Goal: Navigation & Orientation: Find specific page/section

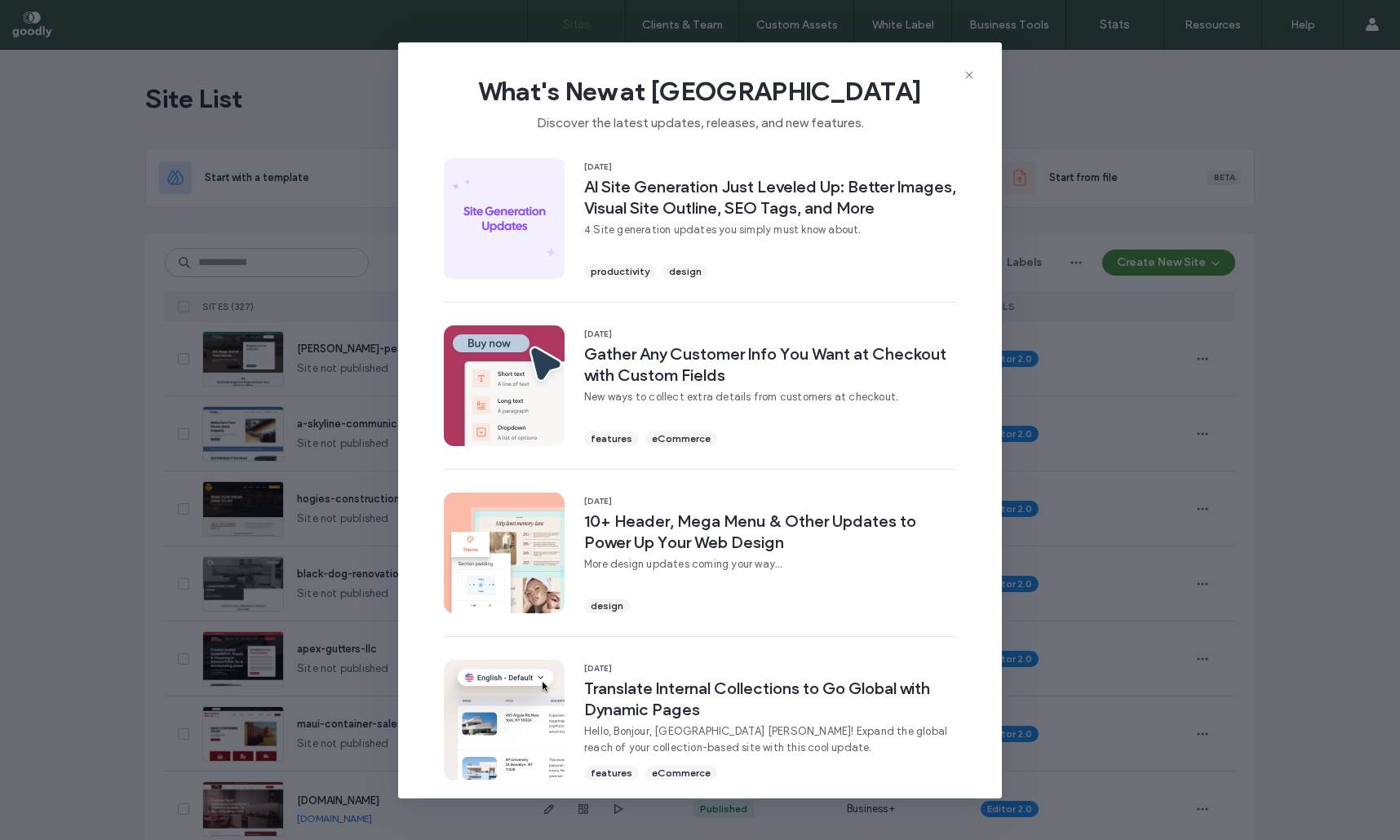
click at [1237, 108] on div "What's New at Duda Discover the latest updates, releases, and new features. 15 …" at bounding box center [700, 420] width 1400 height 840
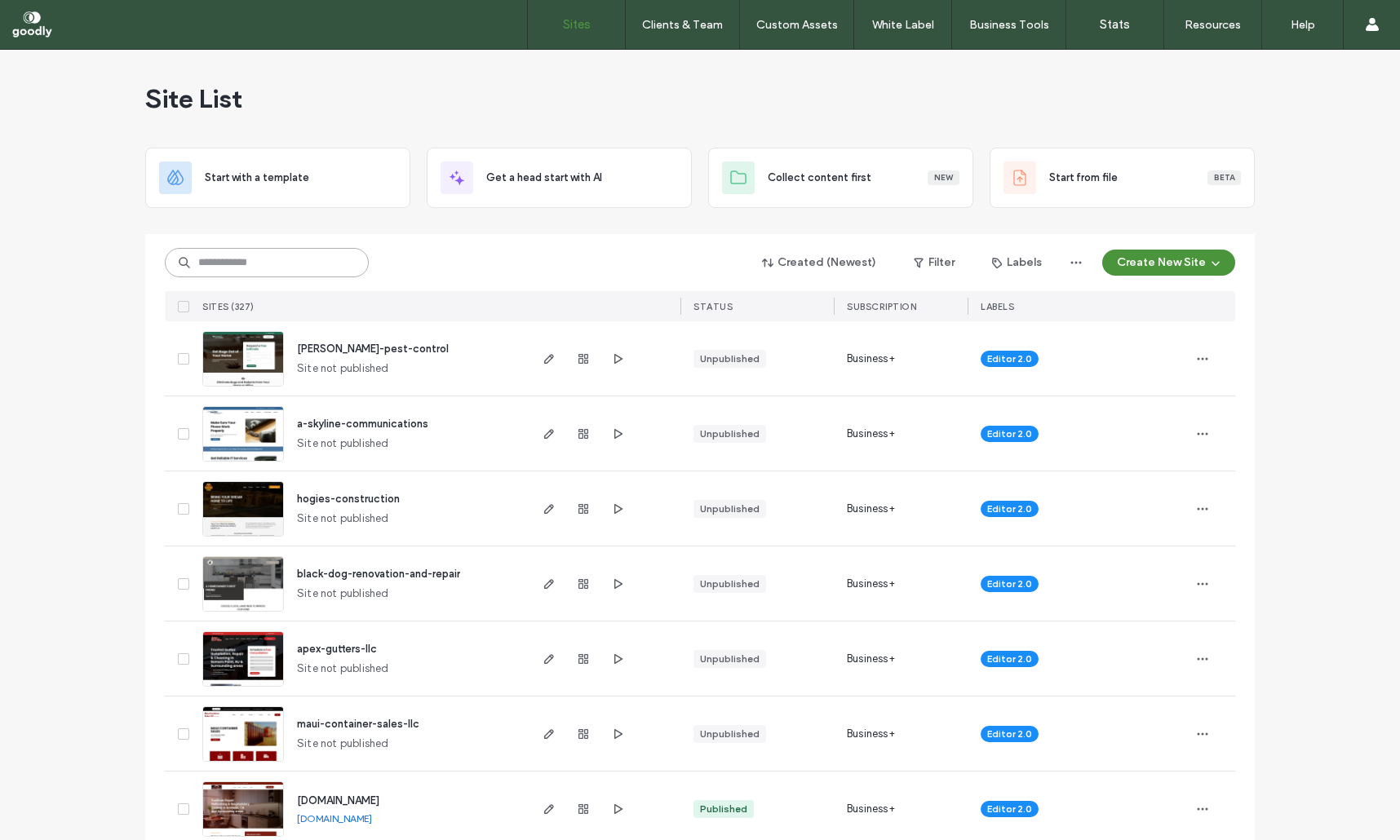
drag, startPoint x: 282, startPoint y: 253, endPoint x: 299, endPoint y: 247, distance: 18.0
click at [283, 253] on input at bounding box center [266, 262] width 204 height 29
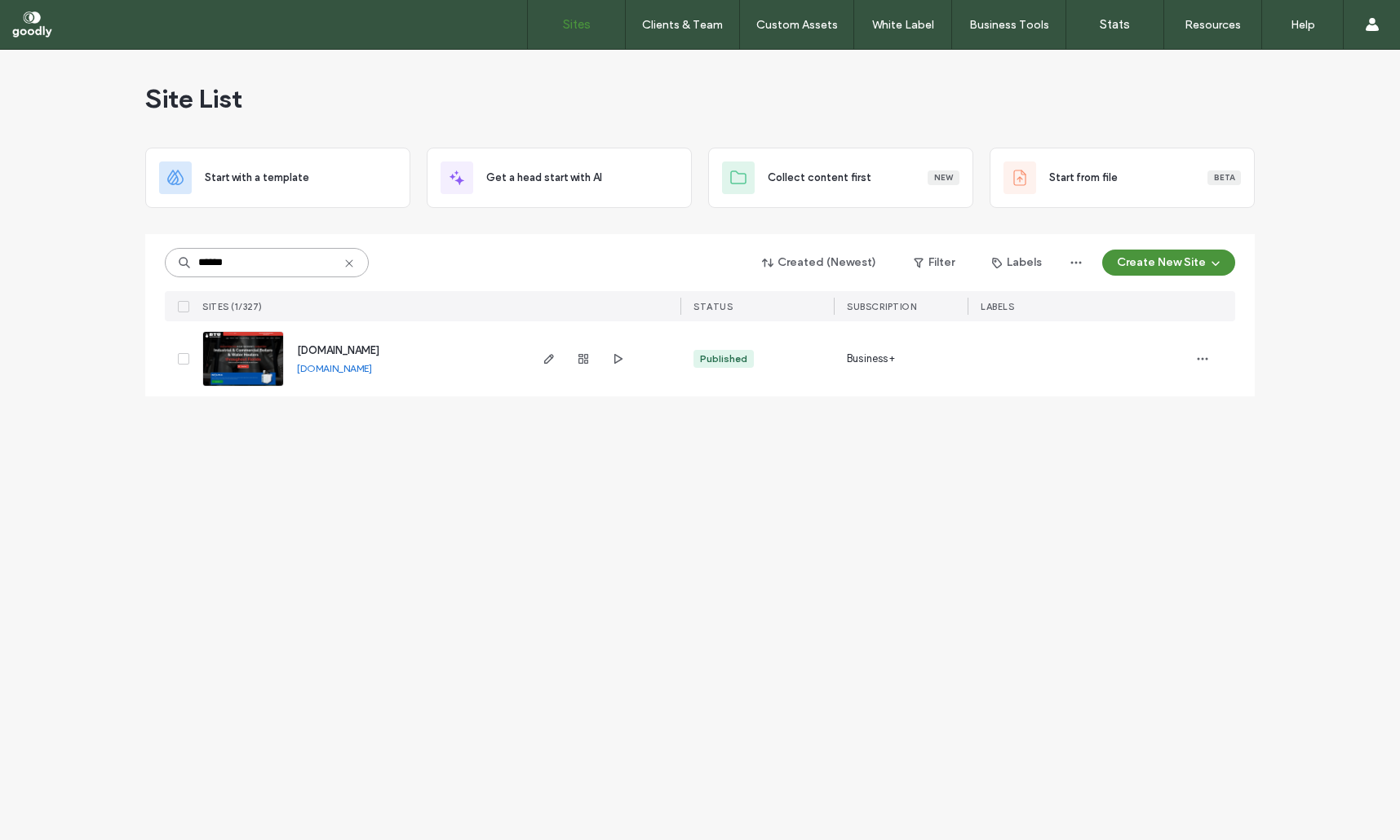
type input "******"
click at [380, 354] on span "www.boilertechnologies.com" at bounding box center [338, 350] width 82 height 13
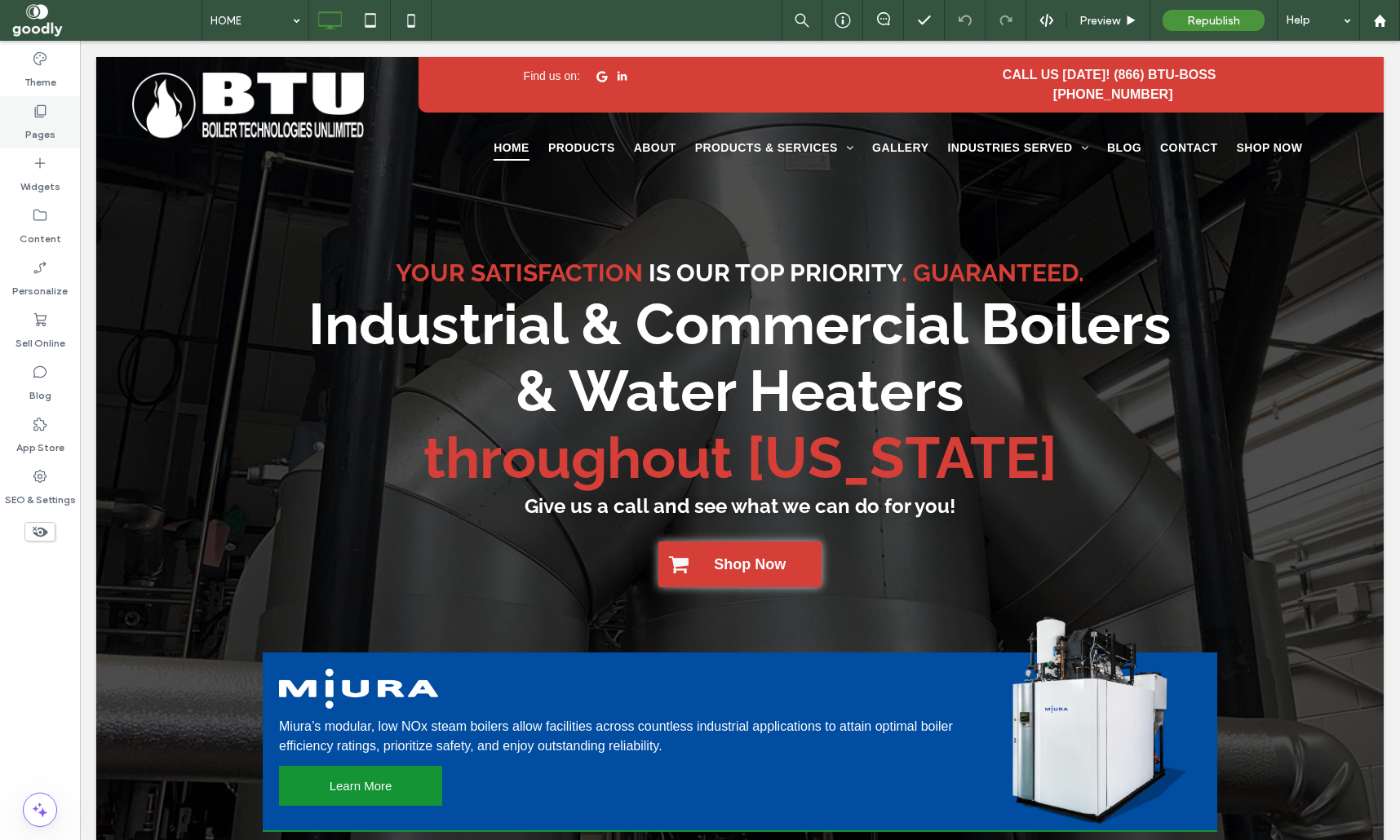
click at [39, 114] on icon at bounding box center [39, 110] width 16 height 16
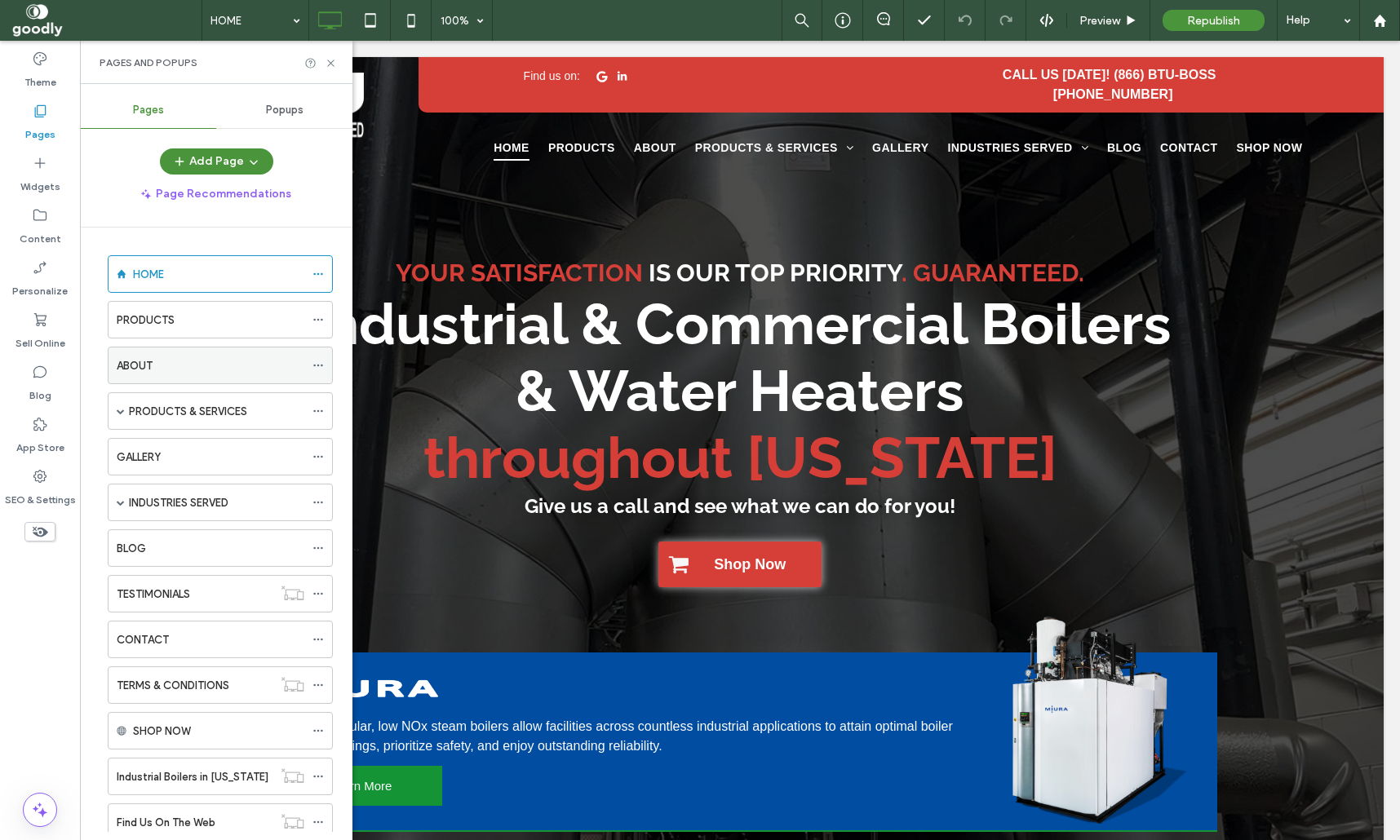
click at [181, 358] on div "ABOUT" at bounding box center [210, 365] width 187 height 17
click at [328, 63] on icon at bounding box center [330, 63] width 13 height 13
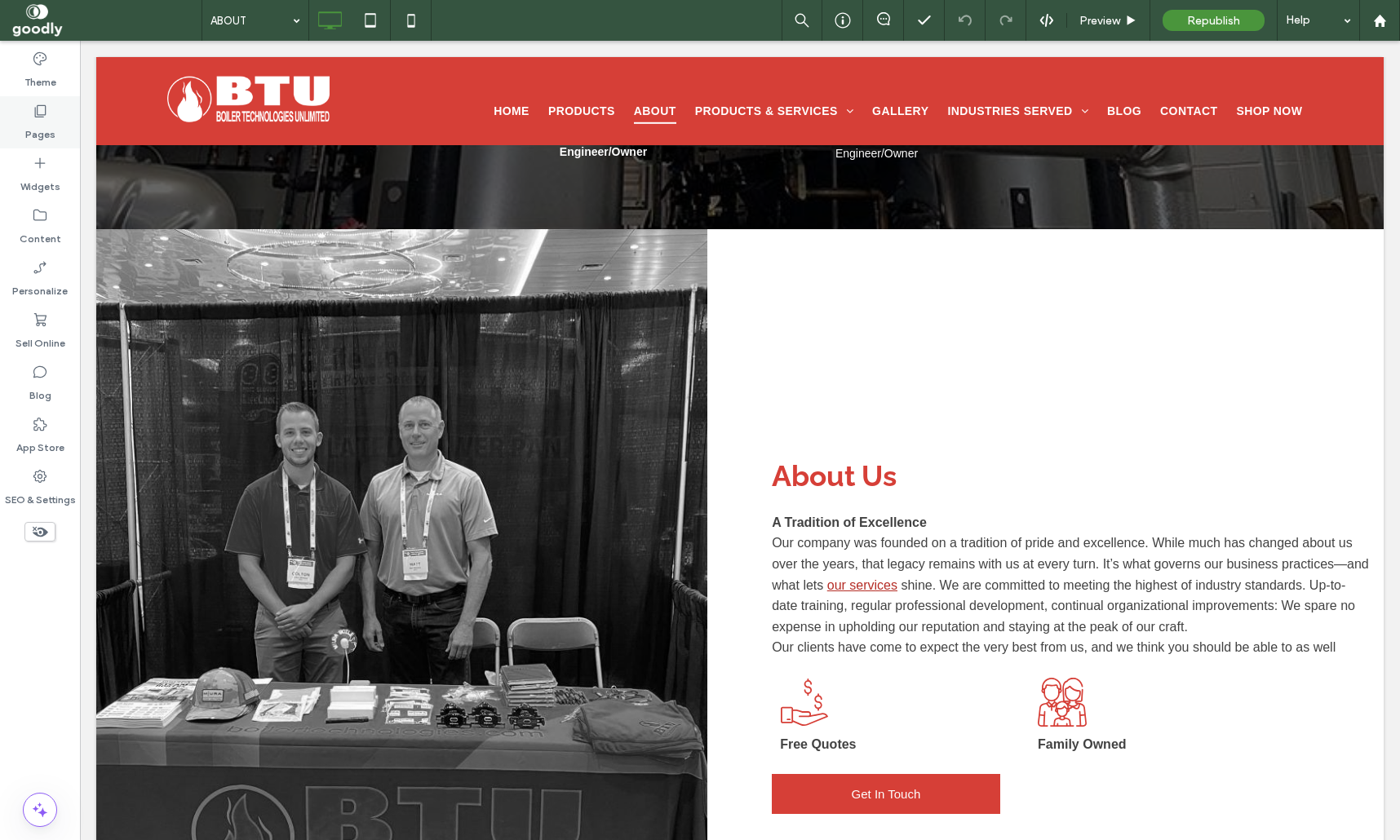
scroll to position [646, 0]
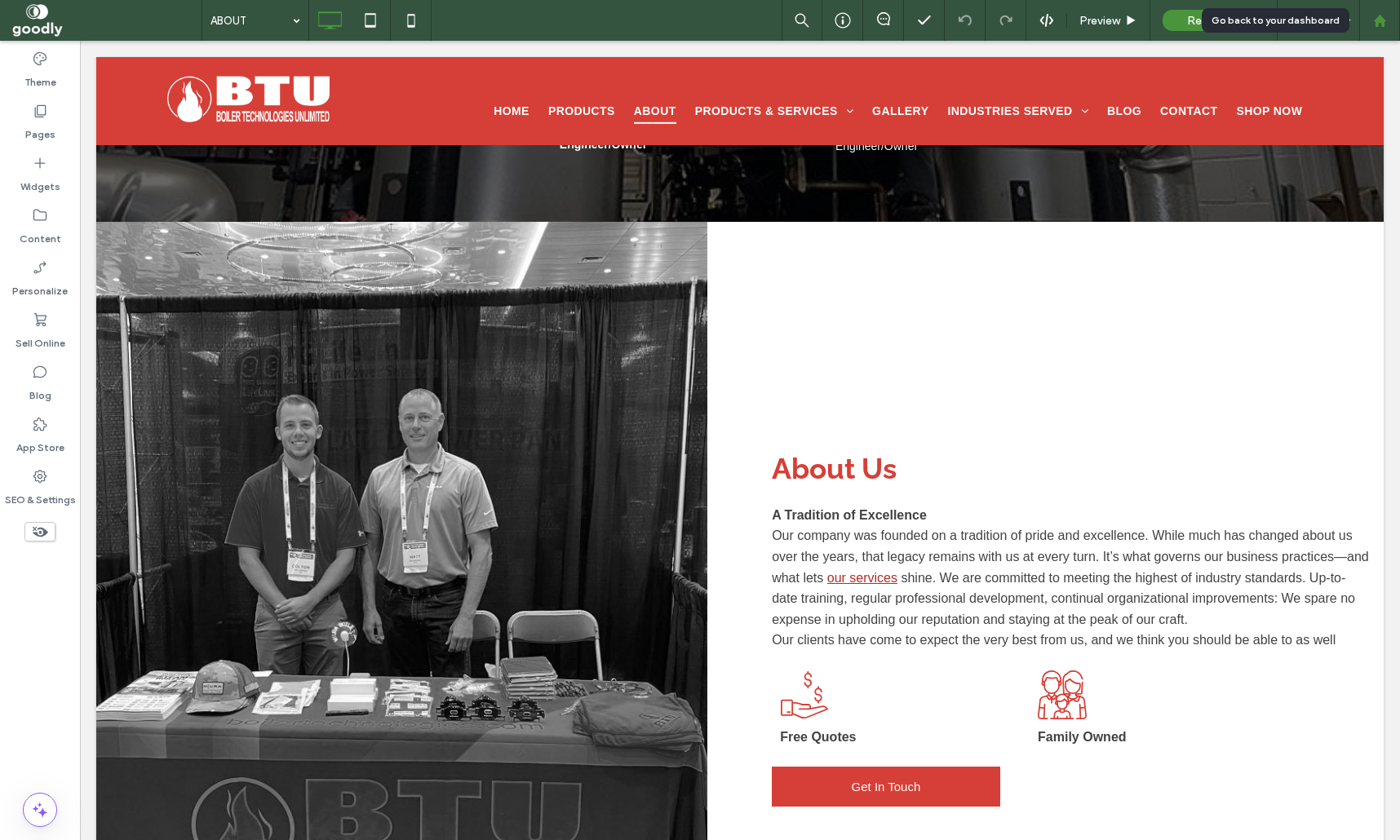
click at [1383, 20] on use at bounding box center [1379, 20] width 13 height 13
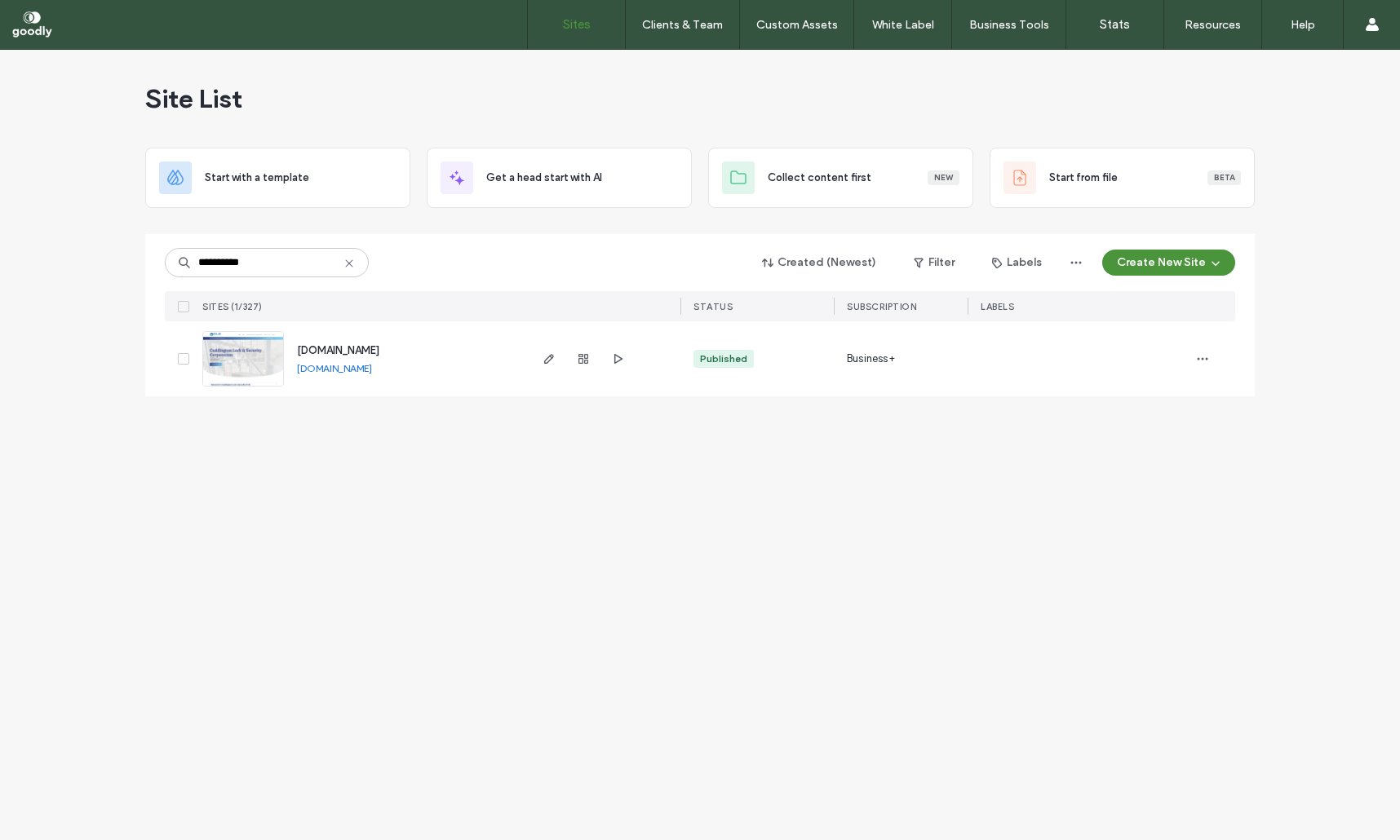
type input "**********"
click at [380, 354] on span "www.coddingtonlock.com" at bounding box center [338, 350] width 82 height 13
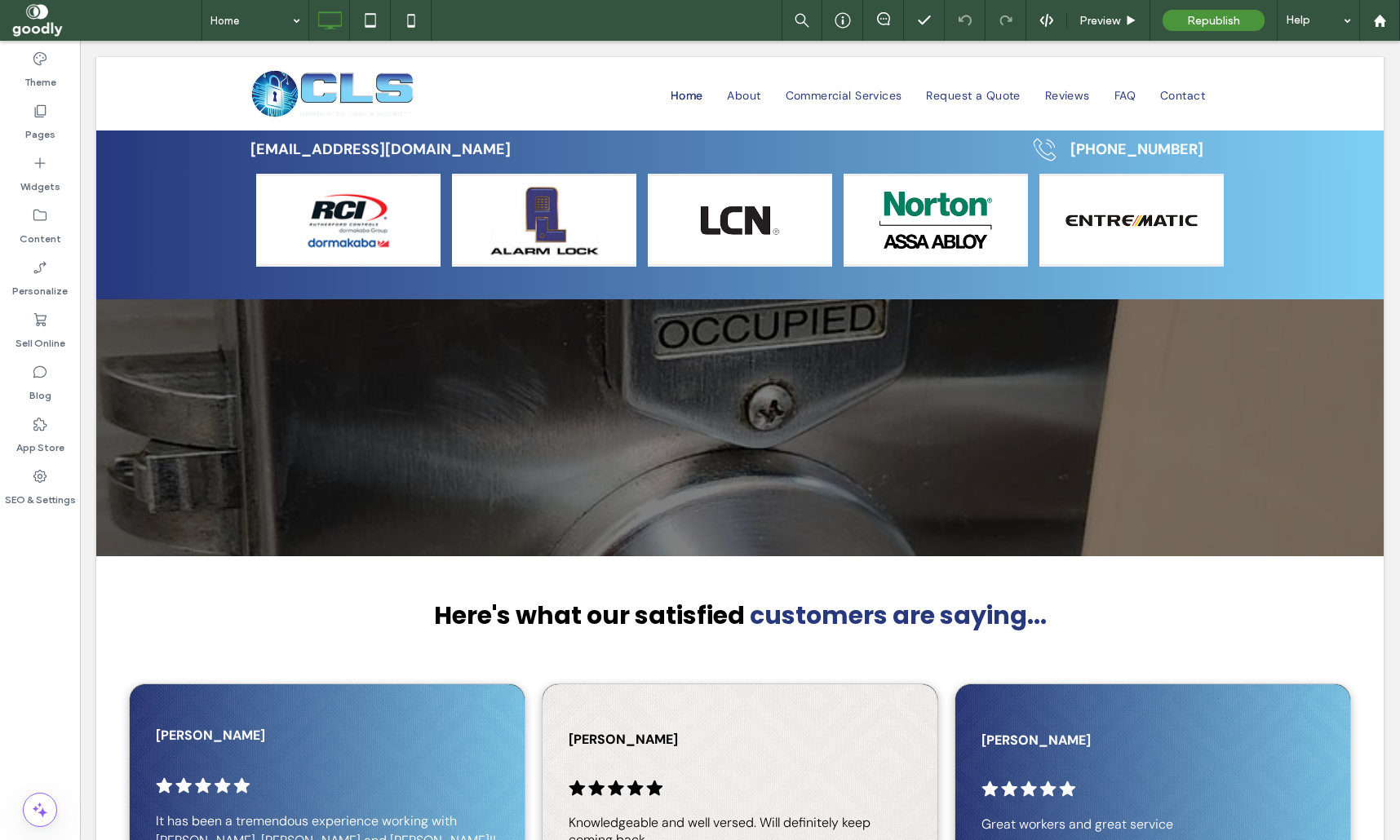
scroll to position [3079, 0]
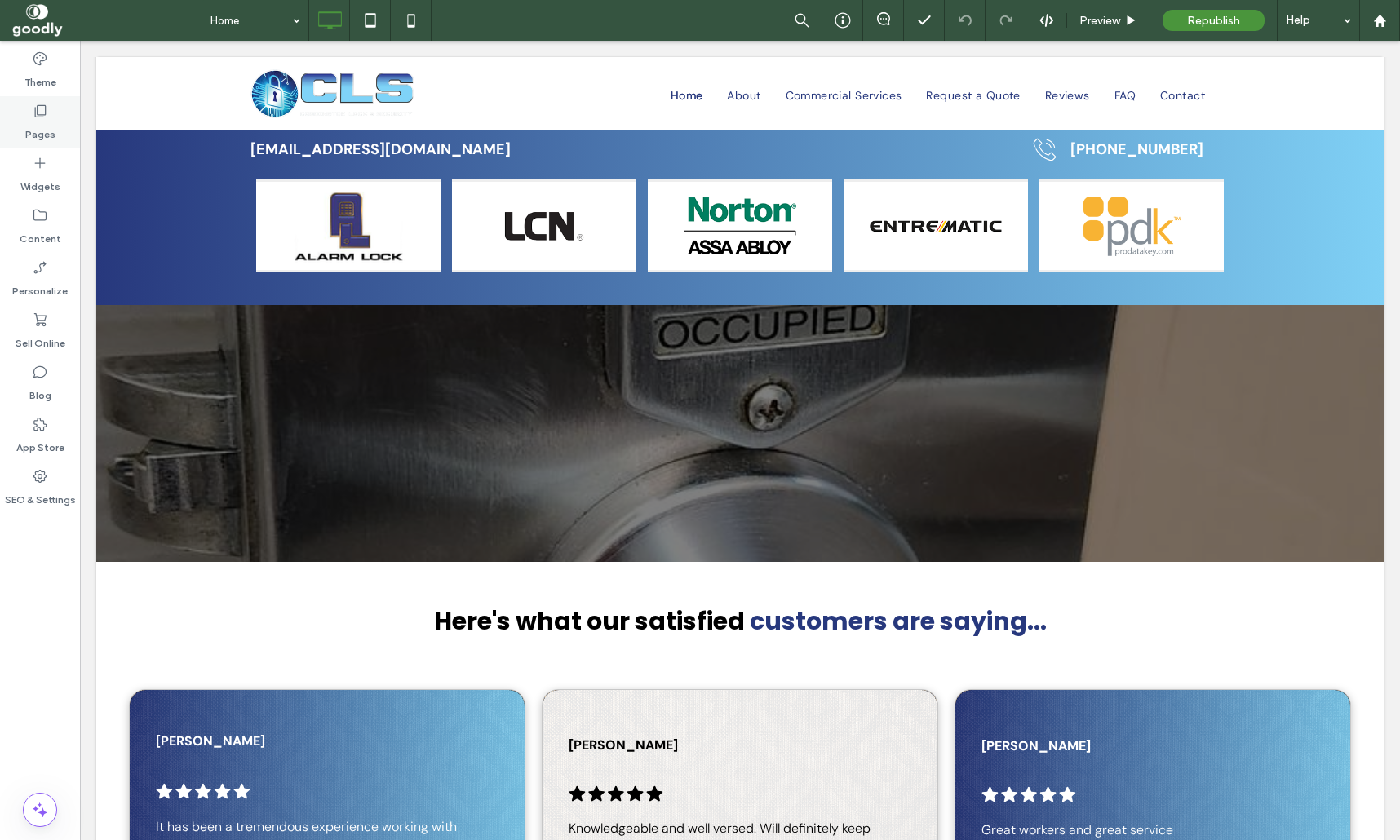
click at [46, 113] on icon at bounding box center [39, 110] width 16 height 16
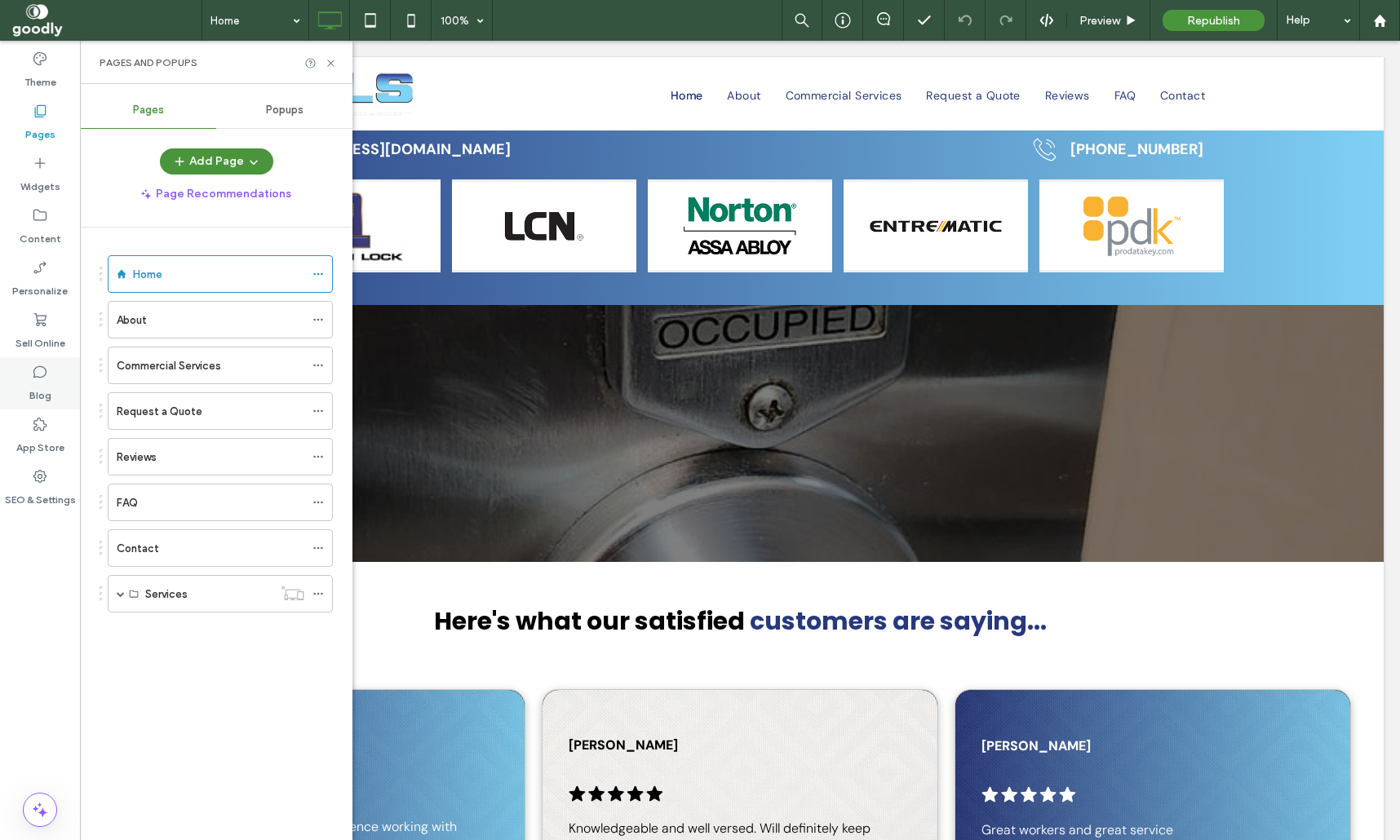
click at [51, 399] on div "Blog" at bounding box center [39, 383] width 80 height 52
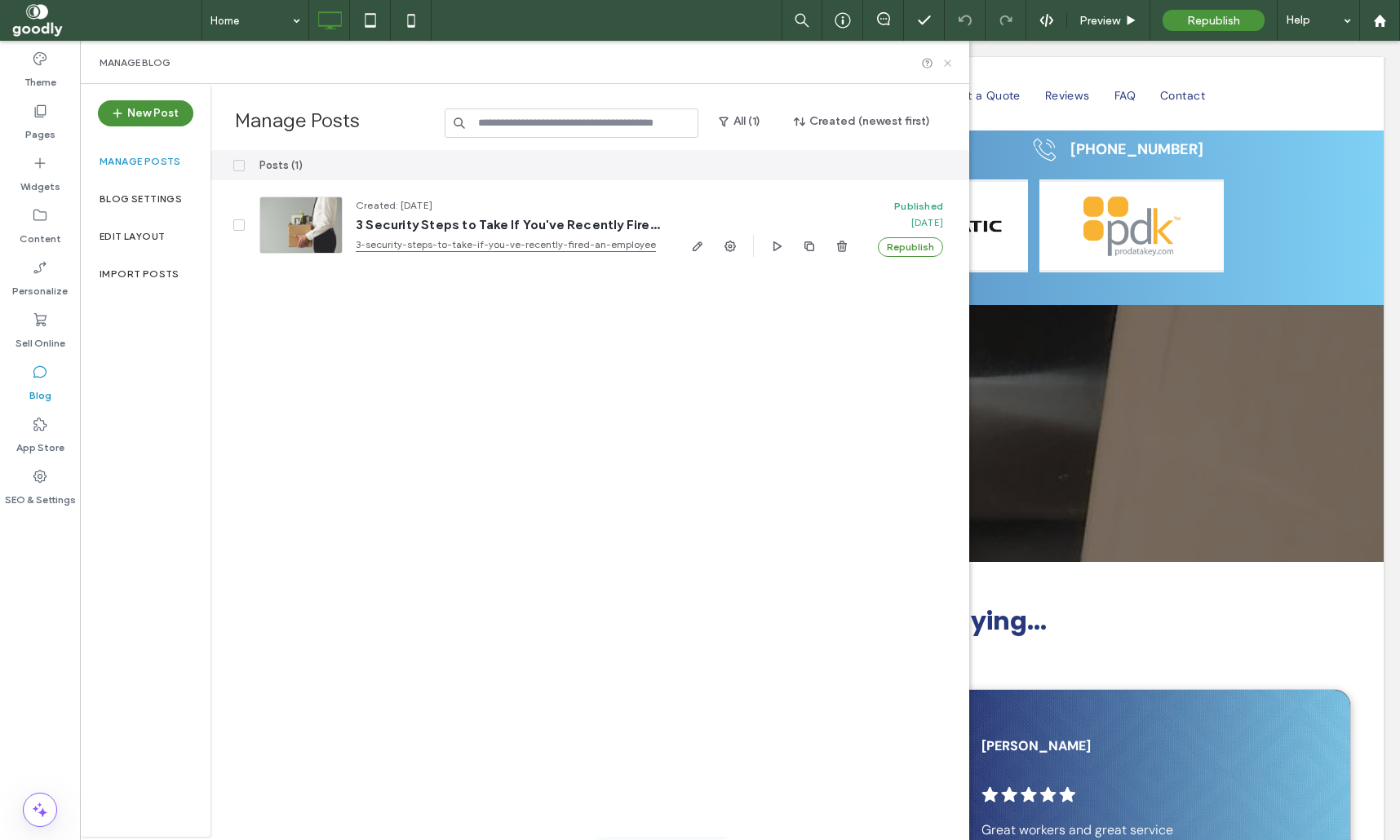
click at [946, 60] on icon at bounding box center [948, 63] width 13 height 13
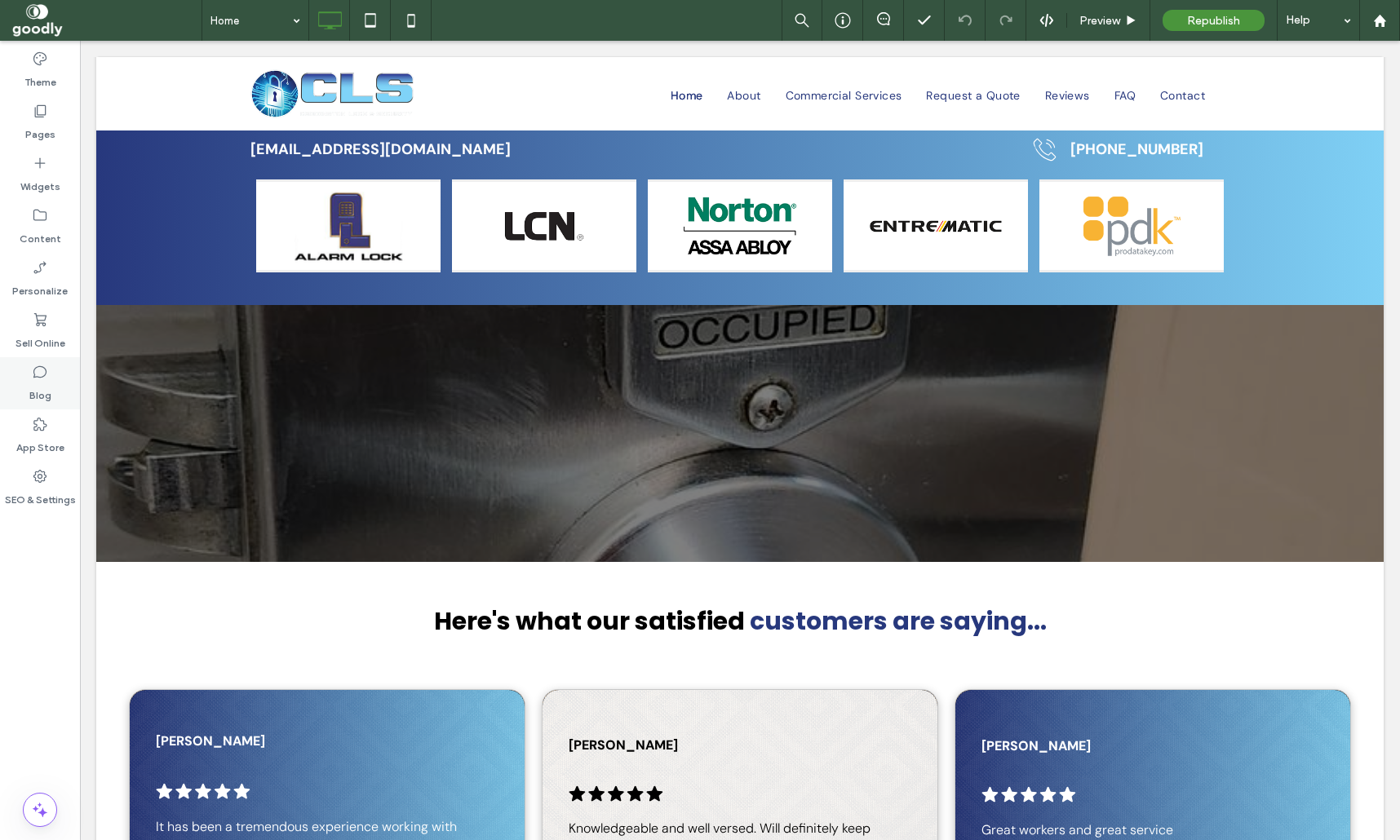
click at [36, 371] on icon at bounding box center [39, 371] width 16 height 16
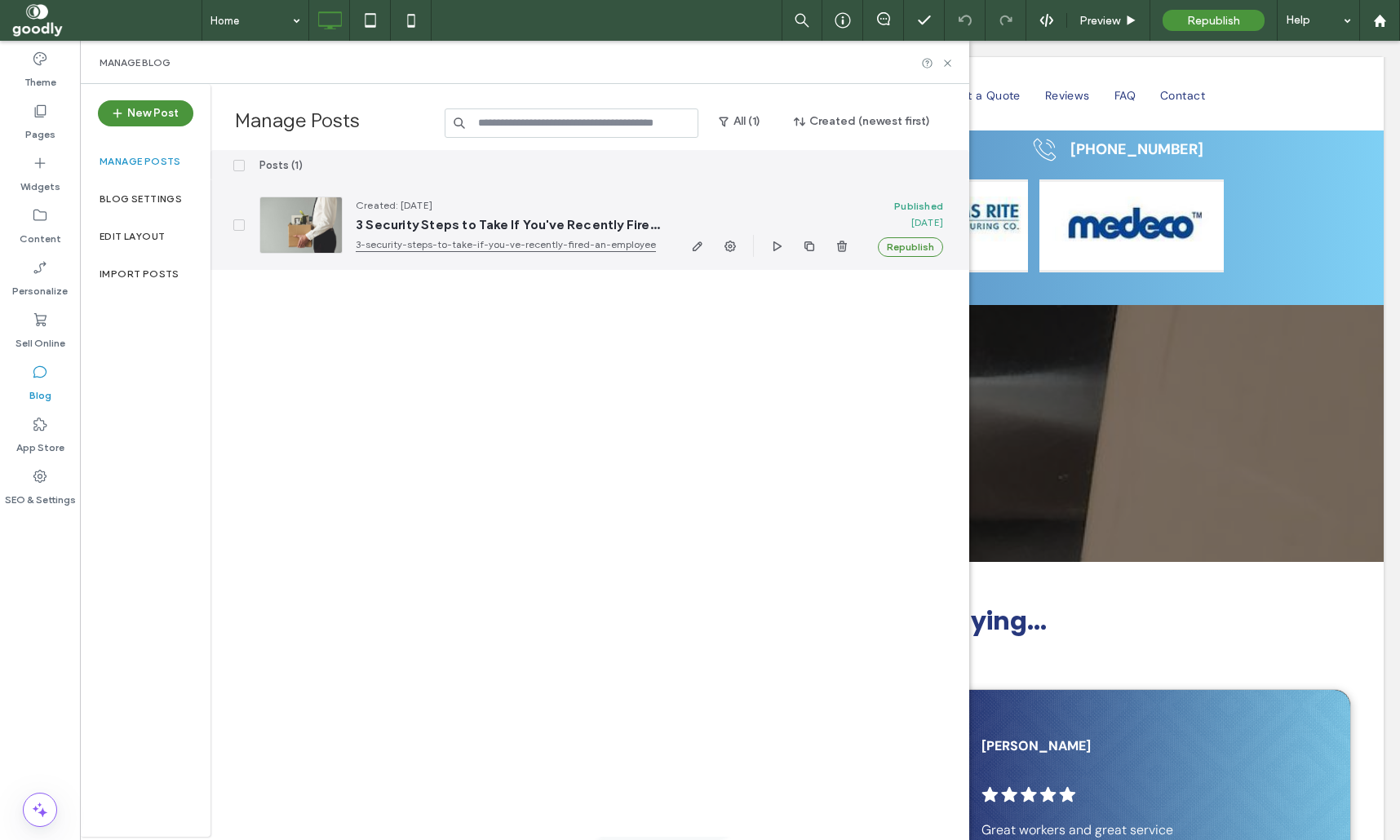
click at [299, 234] on div at bounding box center [301, 225] width 83 height 57
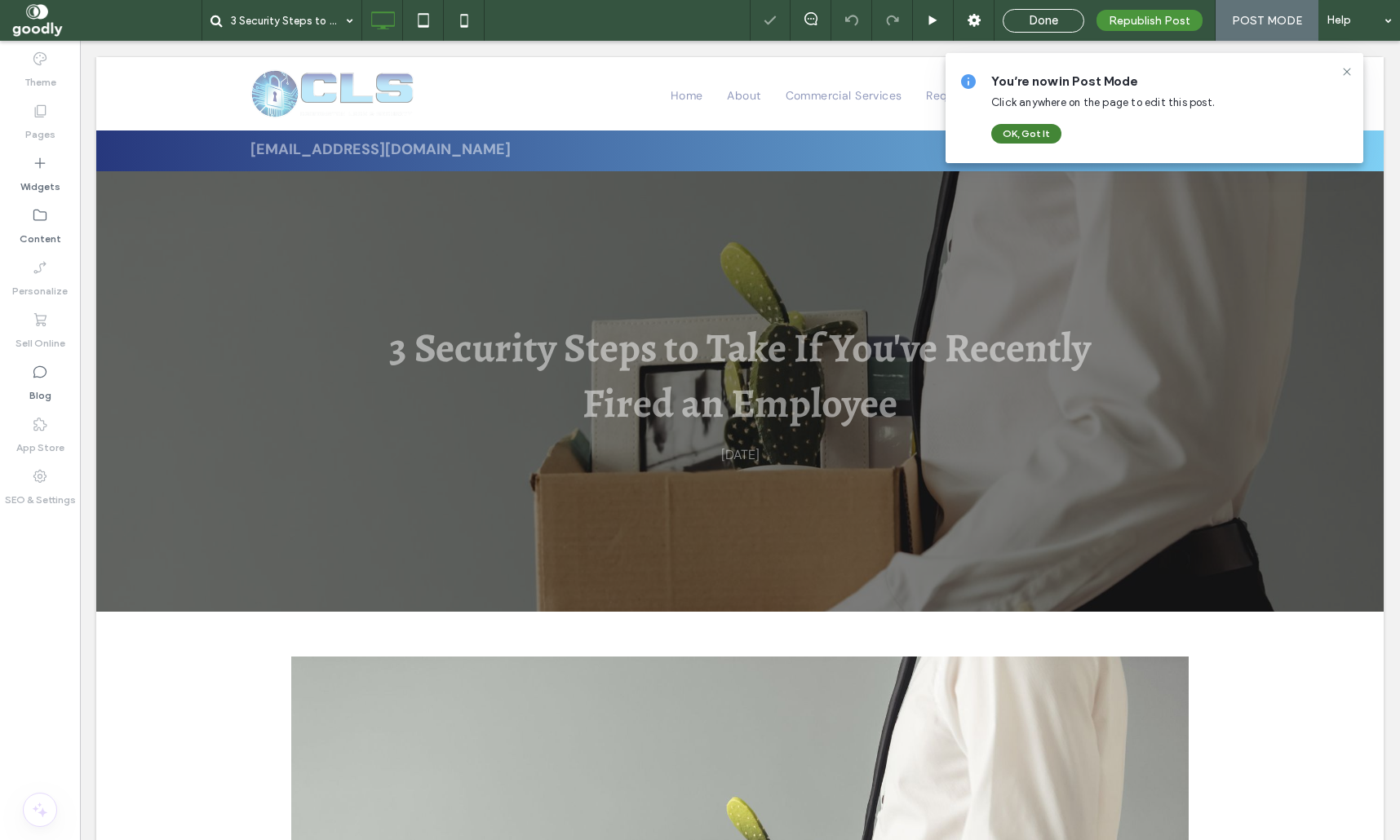
click at [1021, 134] on button "OK, Got It" at bounding box center [1027, 134] width 71 height 19
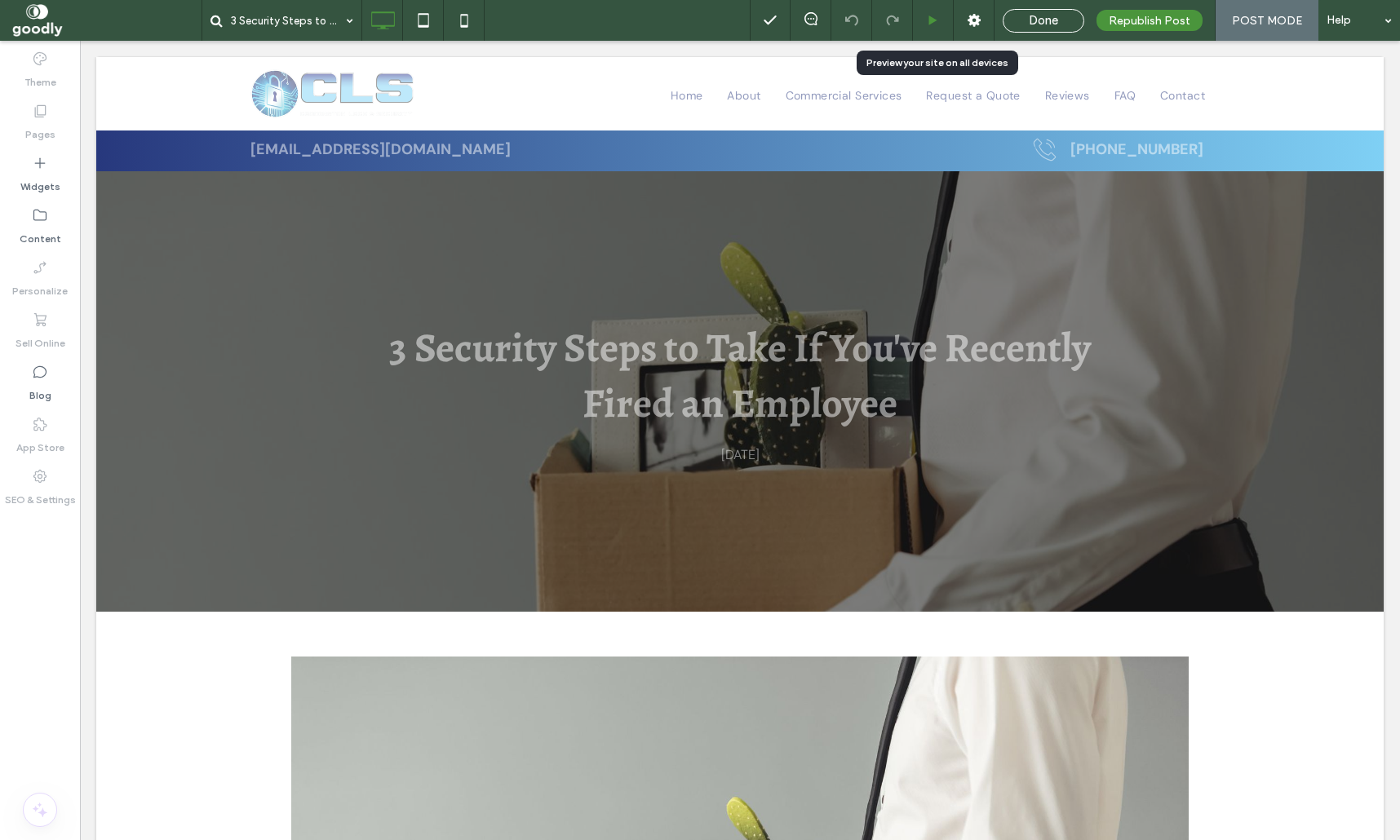
click at [935, 27] on div at bounding box center [934, 20] width 41 height 41
click at [931, 21] on icon at bounding box center [933, 20] width 13 height 13
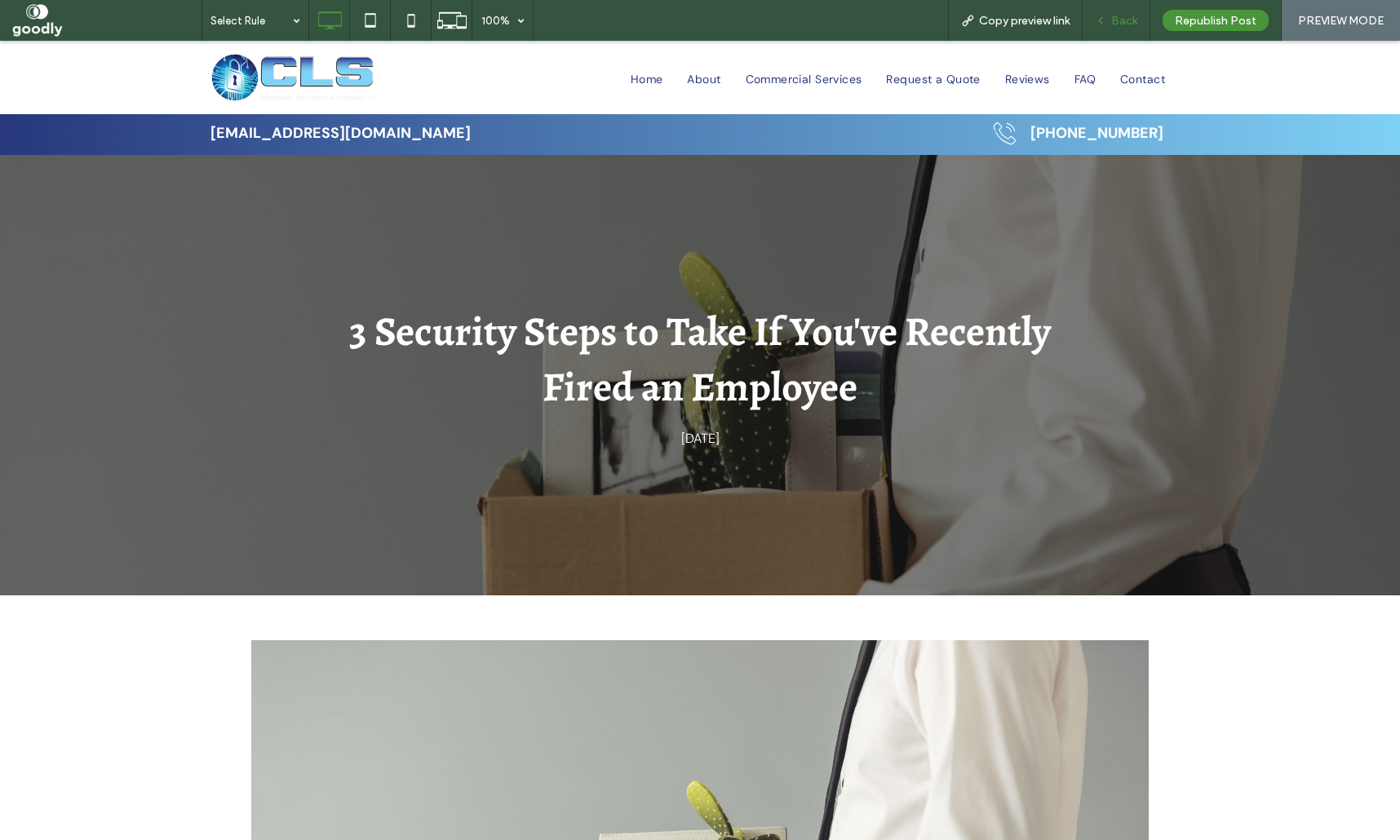
click at [1109, 17] on div "Back" at bounding box center [1117, 21] width 67 height 14
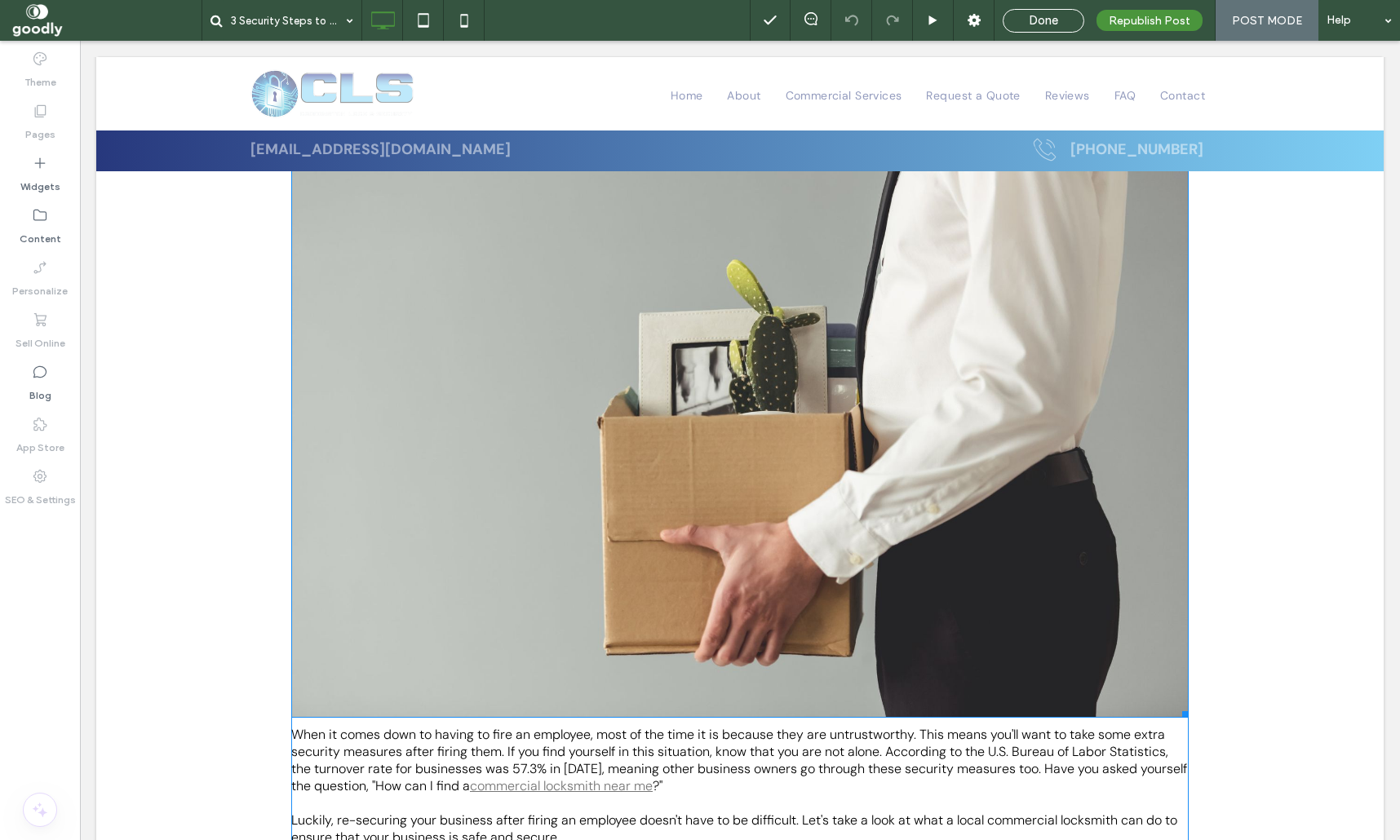
scroll to position [538, 0]
click at [982, 495] on img at bounding box center [740, 417] width 897 height 599
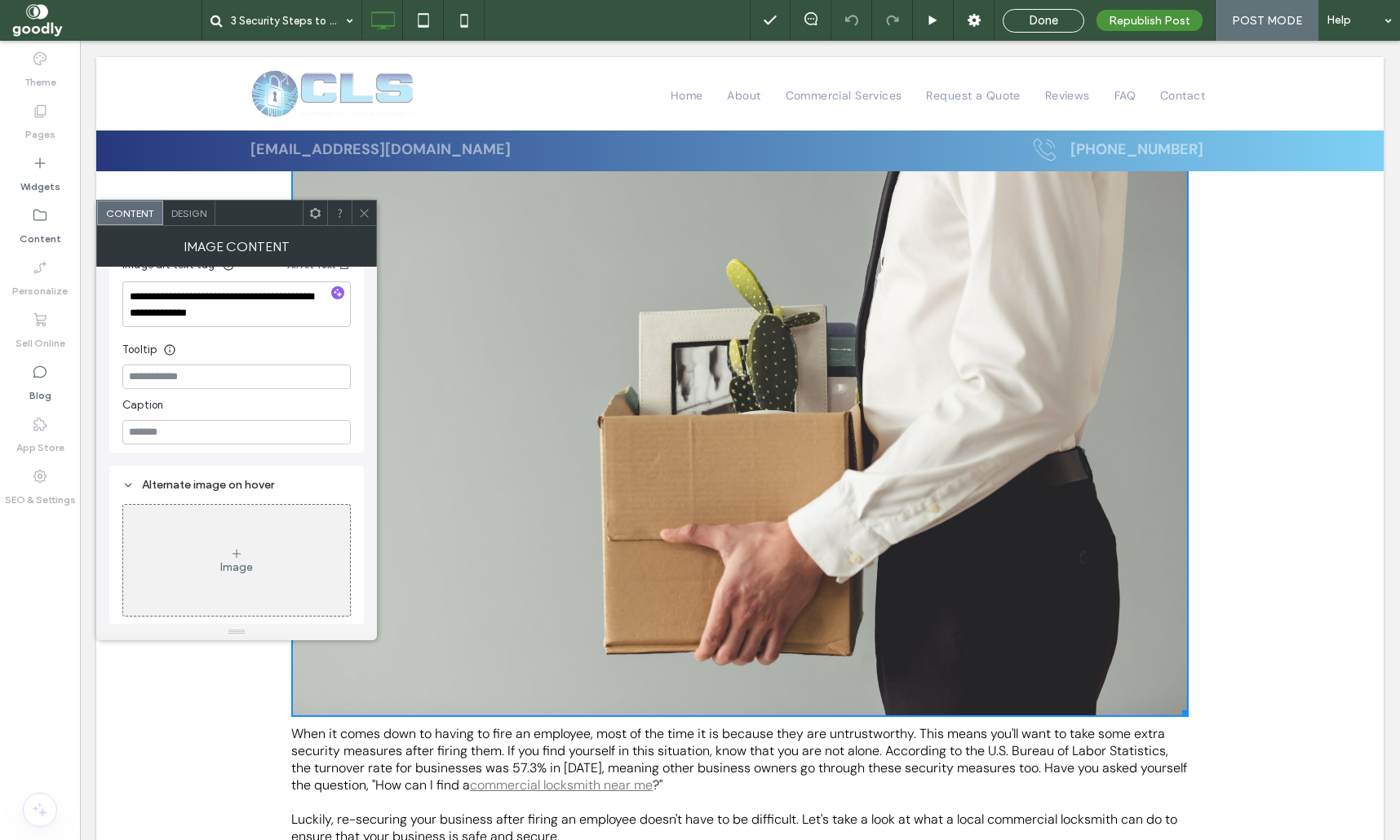
scroll to position [450, 0]
click at [371, 208] on div at bounding box center [363, 213] width 24 height 24
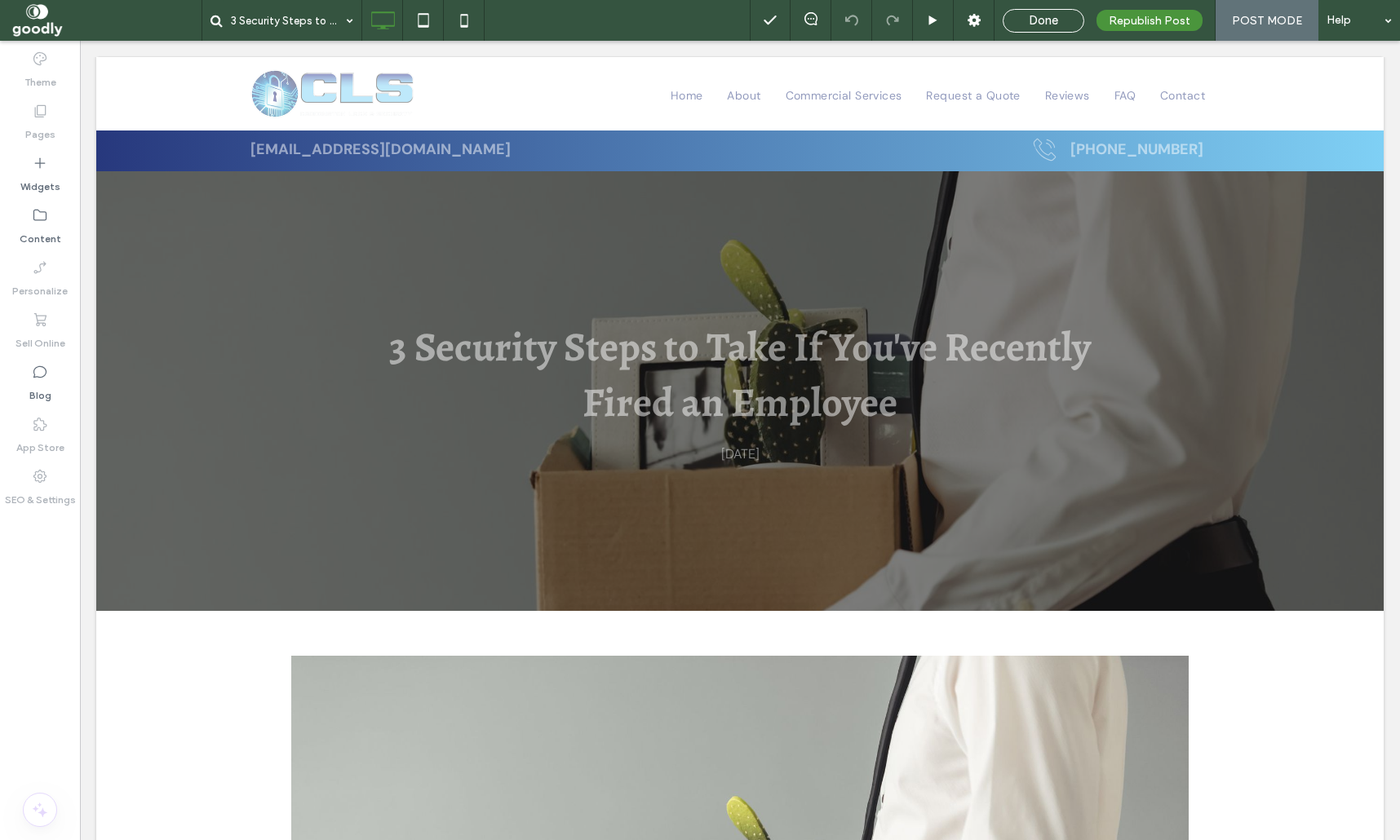
scroll to position [0, 0]
click at [1047, 16] on span "Done" at bounding box center [1043, 20] width 29 height 14
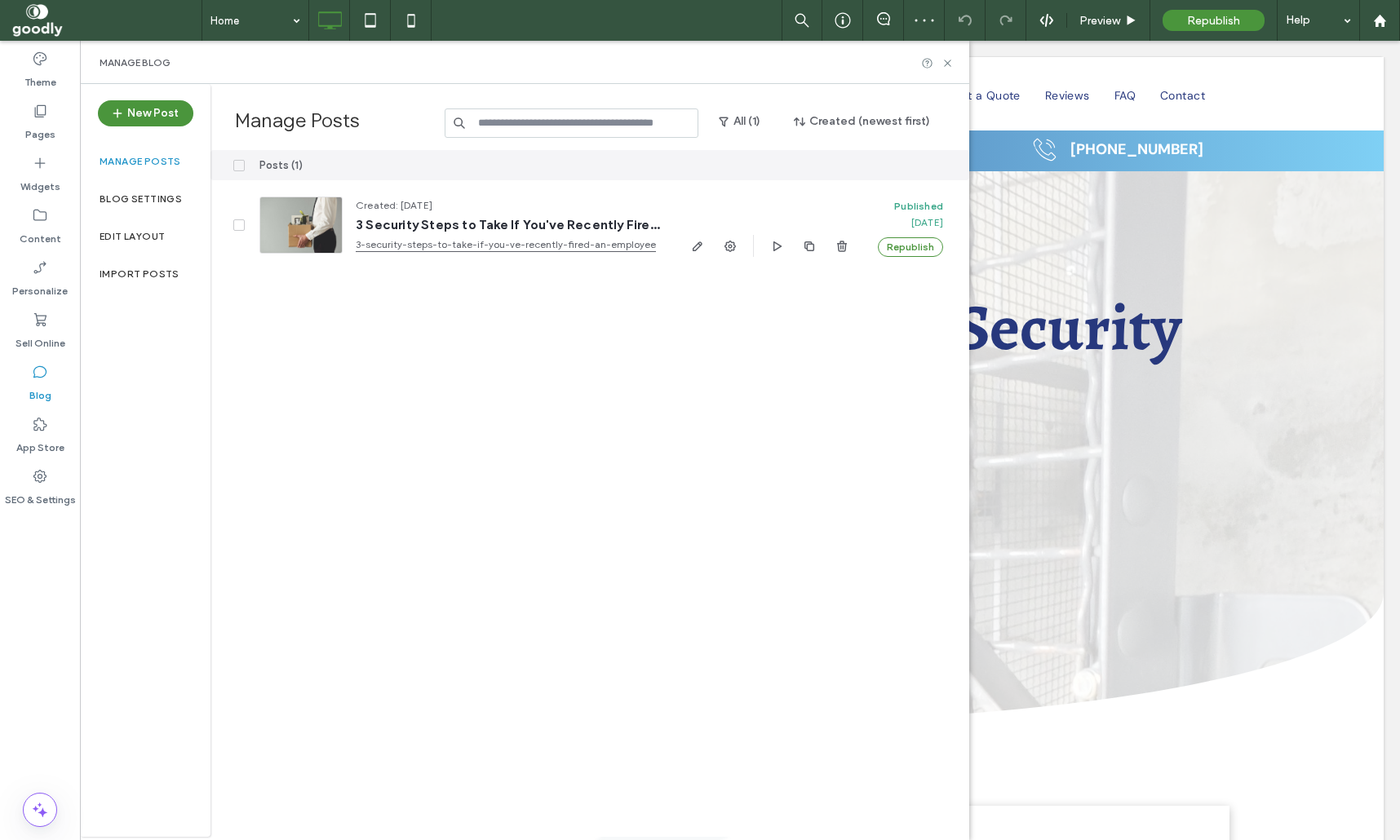
click at [880, 477] on div "Posts (1) Created: Oct 29, 2024 3 Security Steps to Take If You've Recently Fir…" at bounding box center [590, 494] width 759 height 687
click at [945, 66] on icon at bounding box center [948, 63] width 13 height 13
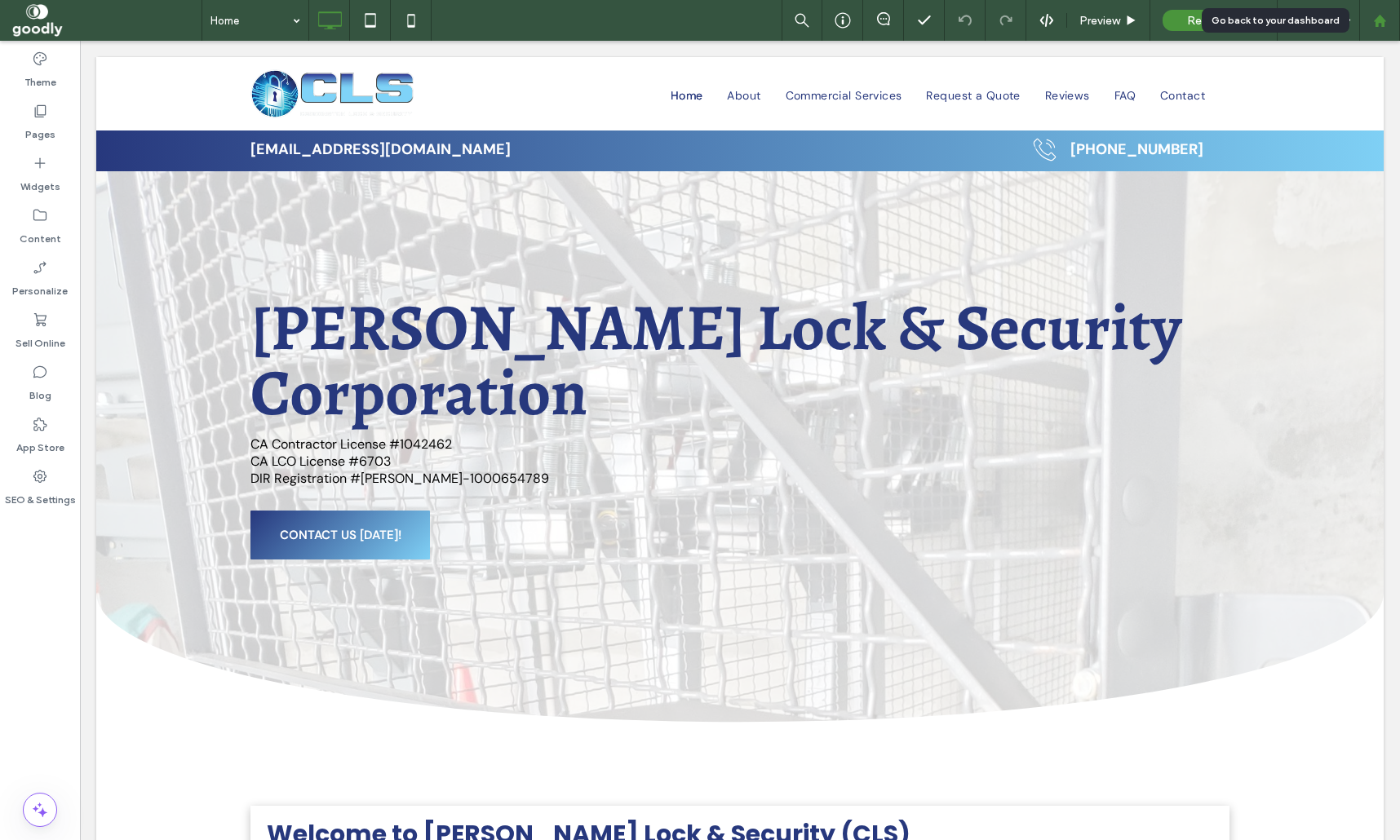
click at [1366, 15] on div at bounding box center [1380, 21] width 39 height 14
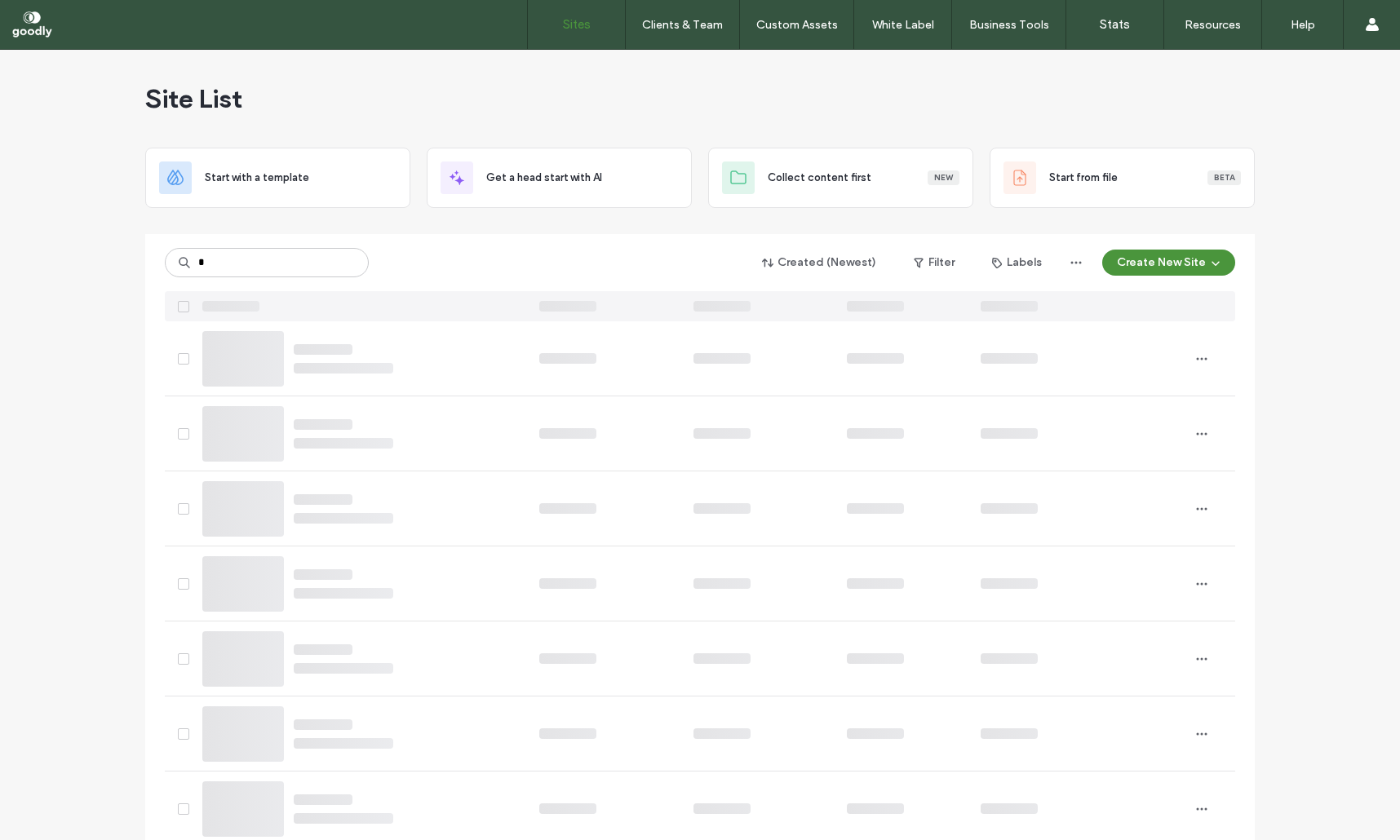
type input "*"
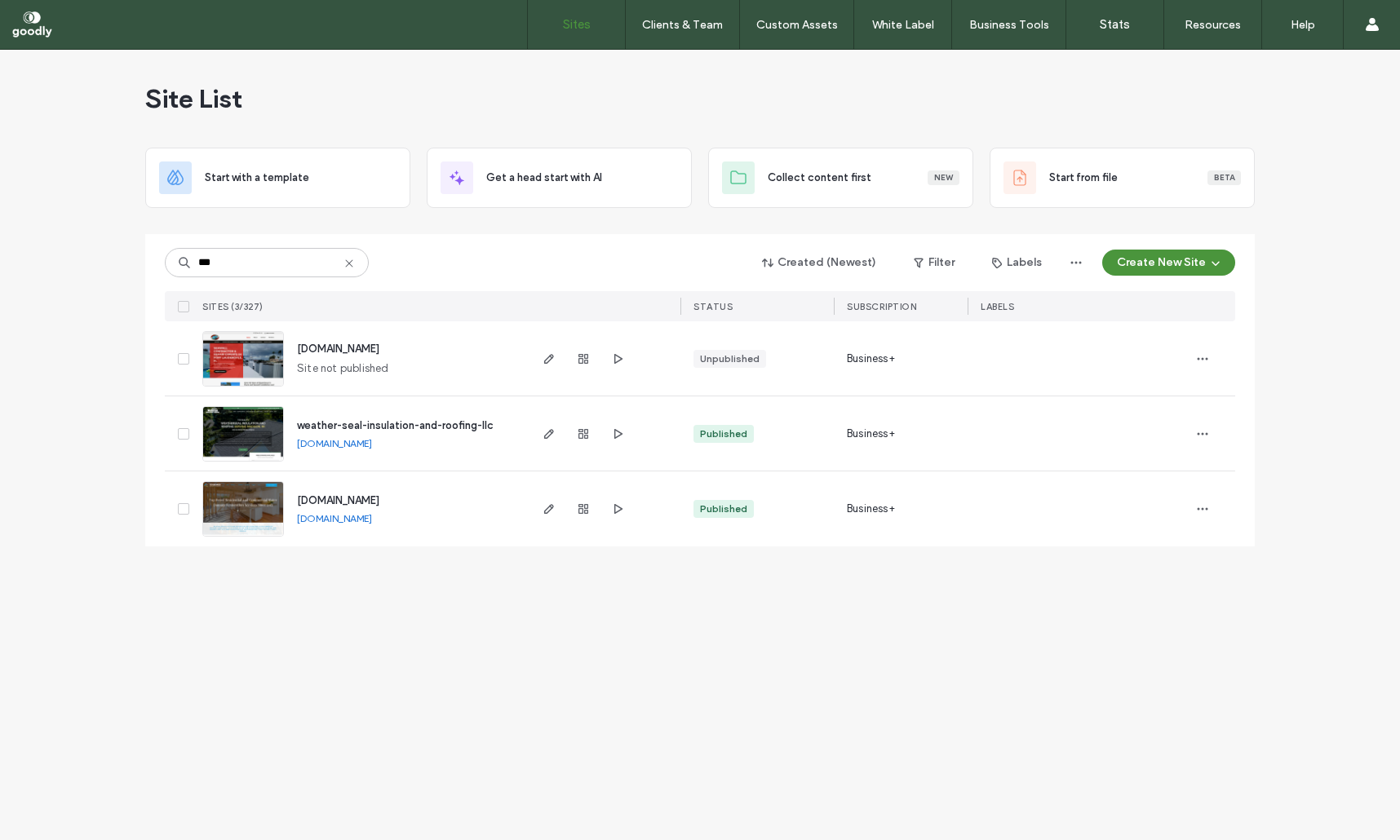
type input "***"
click at [336, 501] on span "www.callseaboard.com" at bounding box center [338, 500] width 82 height 13
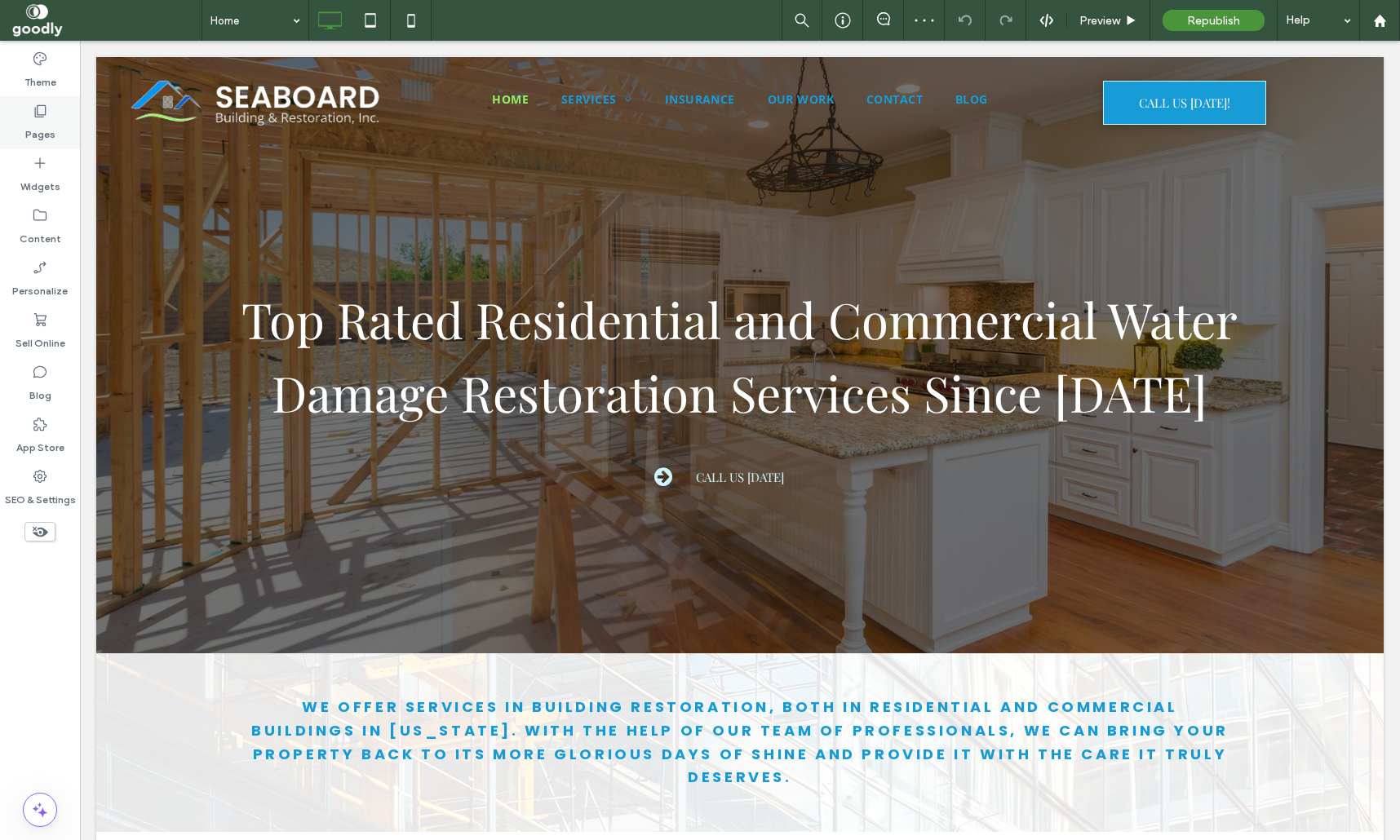
click at [44, 136] on label "Pages" at bounding box center [40, 130] width 30 height 23
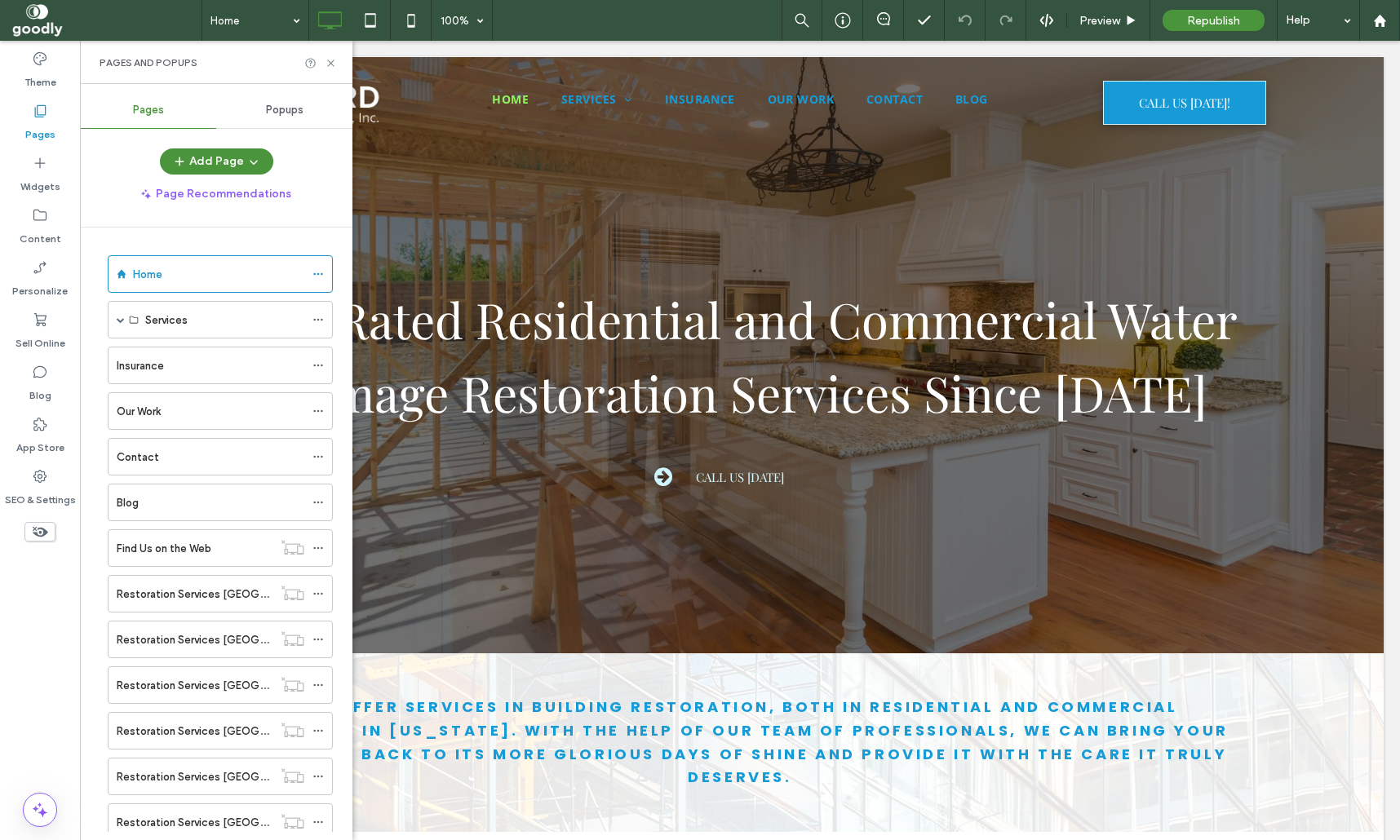
click at [101, 322] on div "Home Services [US_STATE] Fire Damage Repair Water Damage Repair Mold Damage Rep…" at bounding box center [216, 530] width 272 height 605
click at [115, 320] on div "Services" at bounding box center [220, 319] width 225 height 38
click at [121, 316] on span at bounding box center [121, 320] width 8 height 8
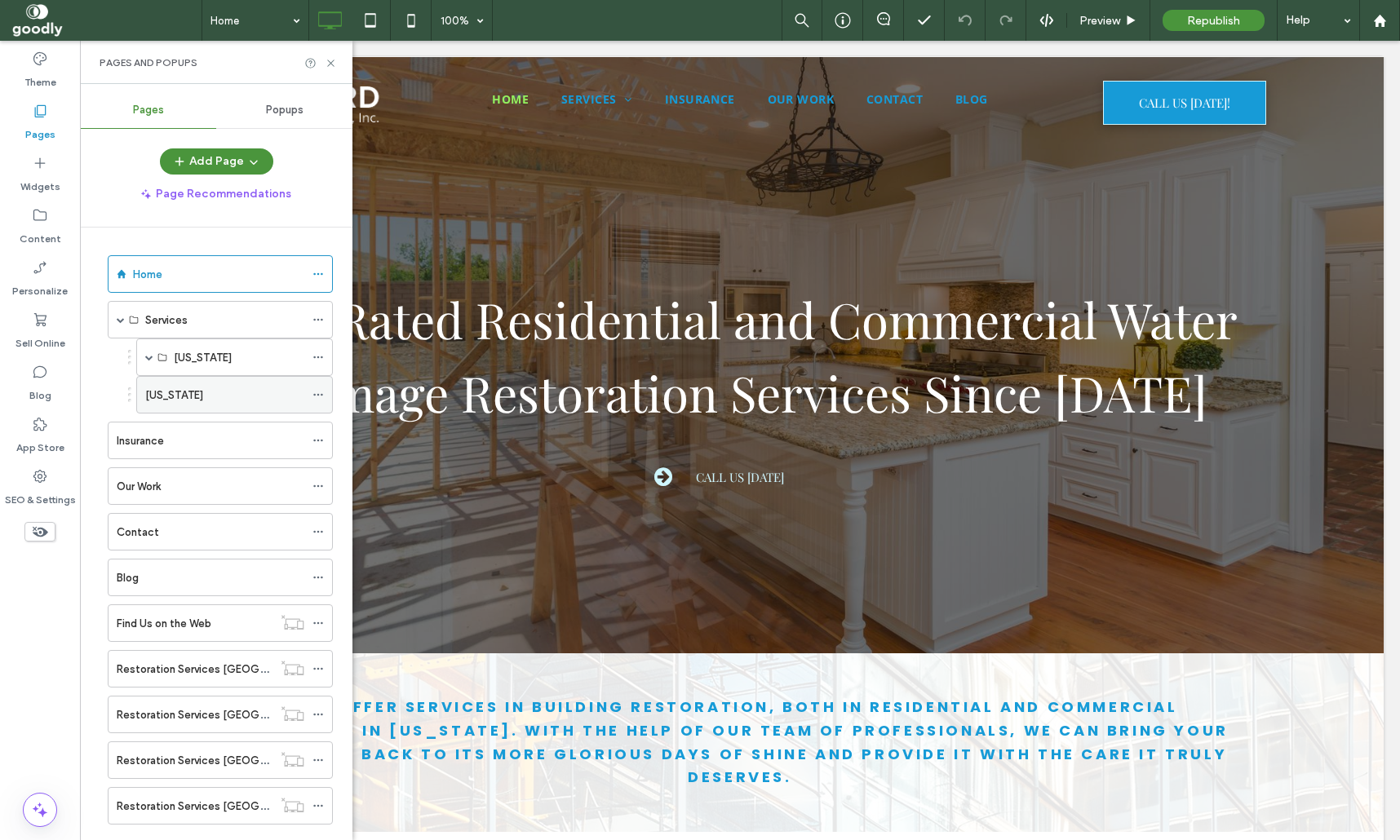
click at [230, 399] on div "[US_STATE]" at bounding box center [224, 395] width 159 height 17
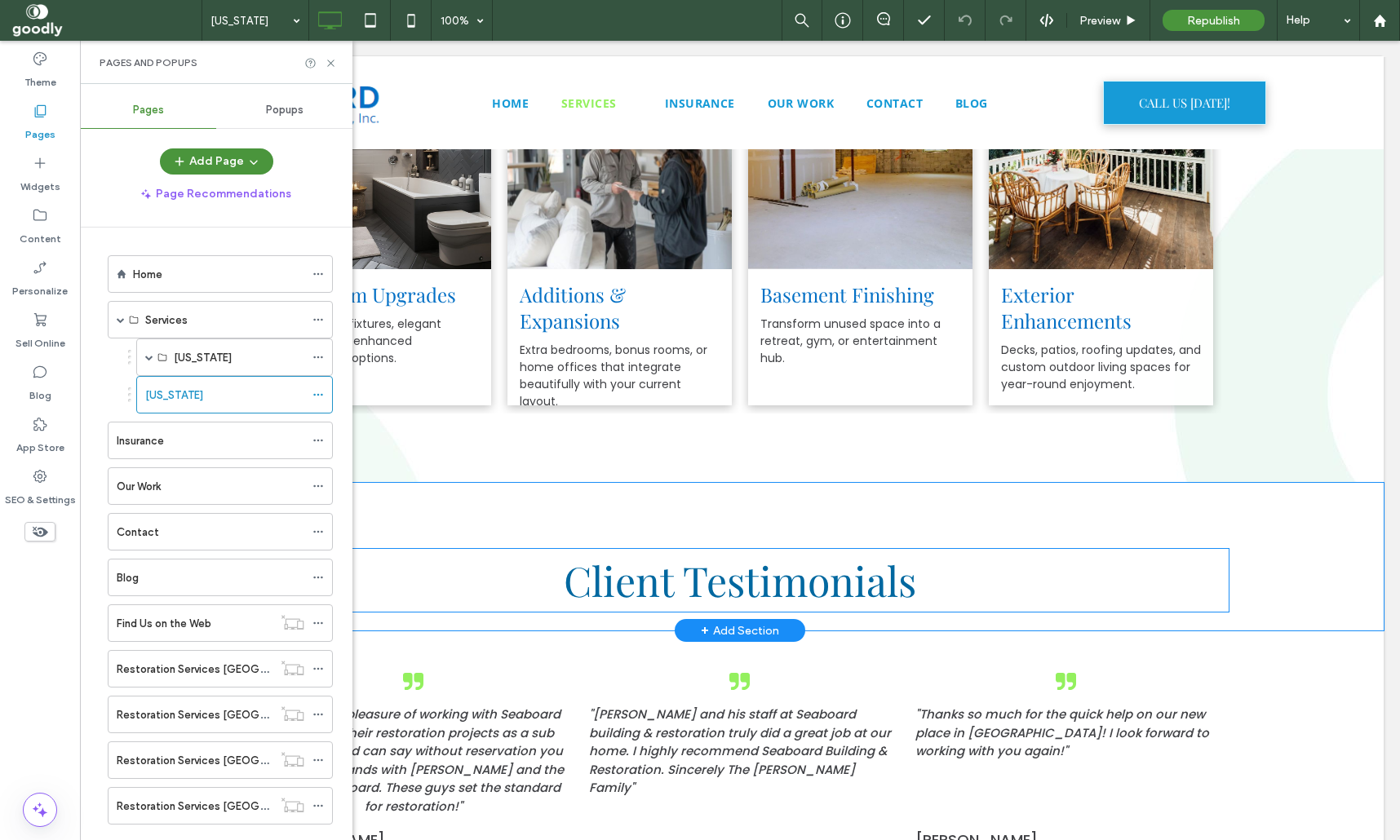
scroll to position [1507, 0]
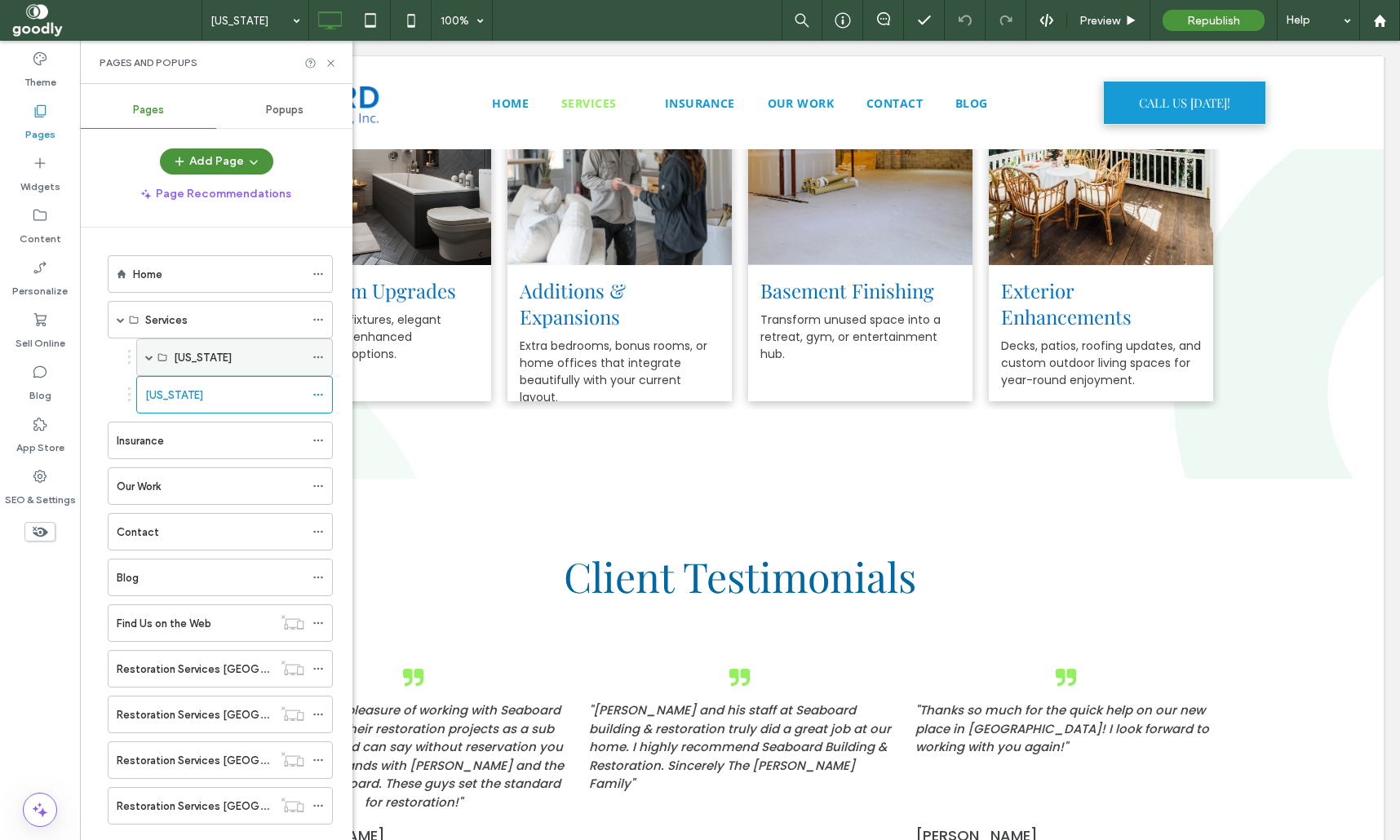
click at [221, 354] on label "[US_STATE]" at bounding box center [203, 358] width 58 height 29
click at [132, 354] on div "[US_STATE]" at bounding box center [230, 357] width 205 height 38
click at [153, 360] on span at bounding box center [150, 357] width 8 height 8
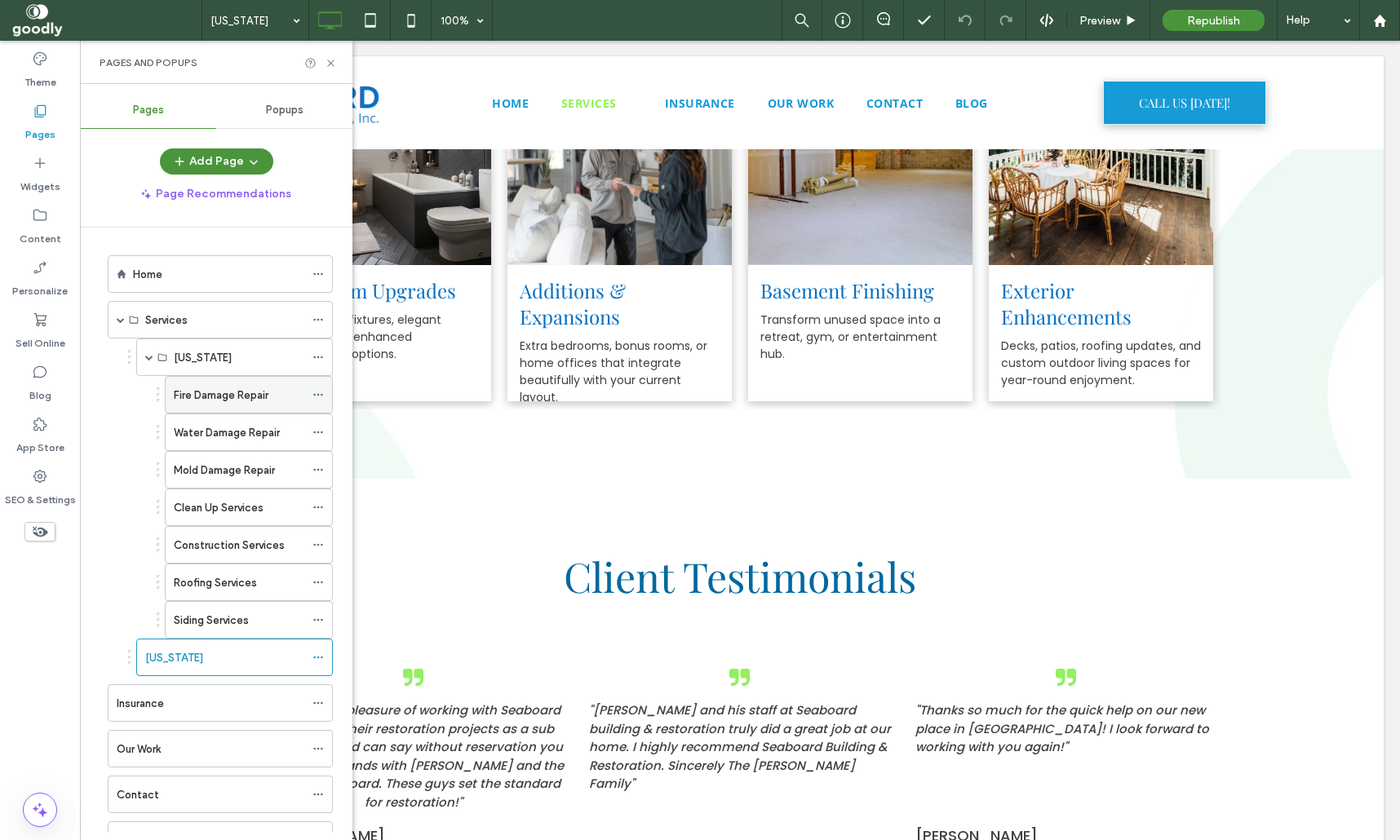
click at [220, 387] on label "Fire Damage Repair" at bounding box center [221, 395] width 95 height 29
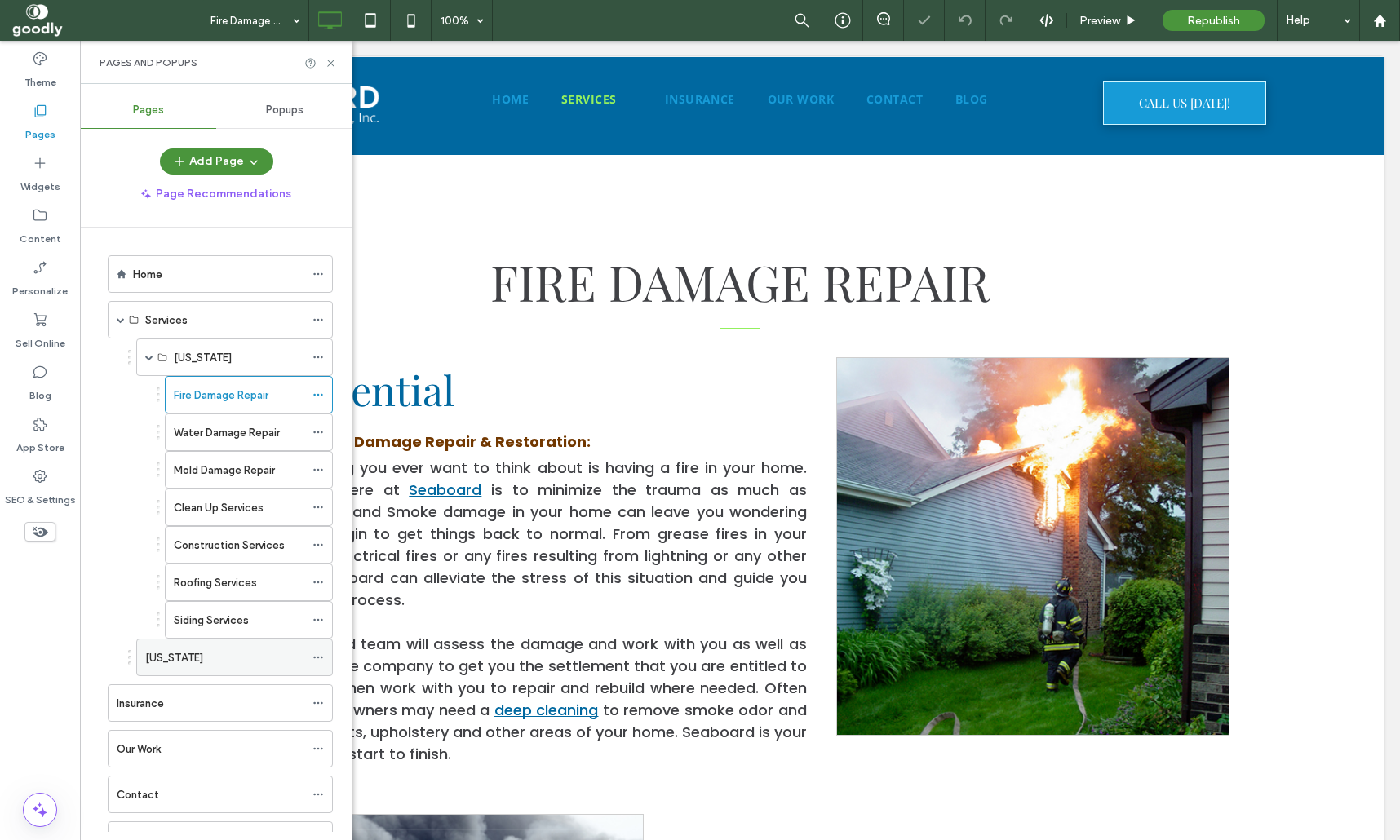
click at [186, 659] on div "[US_STATE]" at bounding box center [224, 658] width 159 height 17
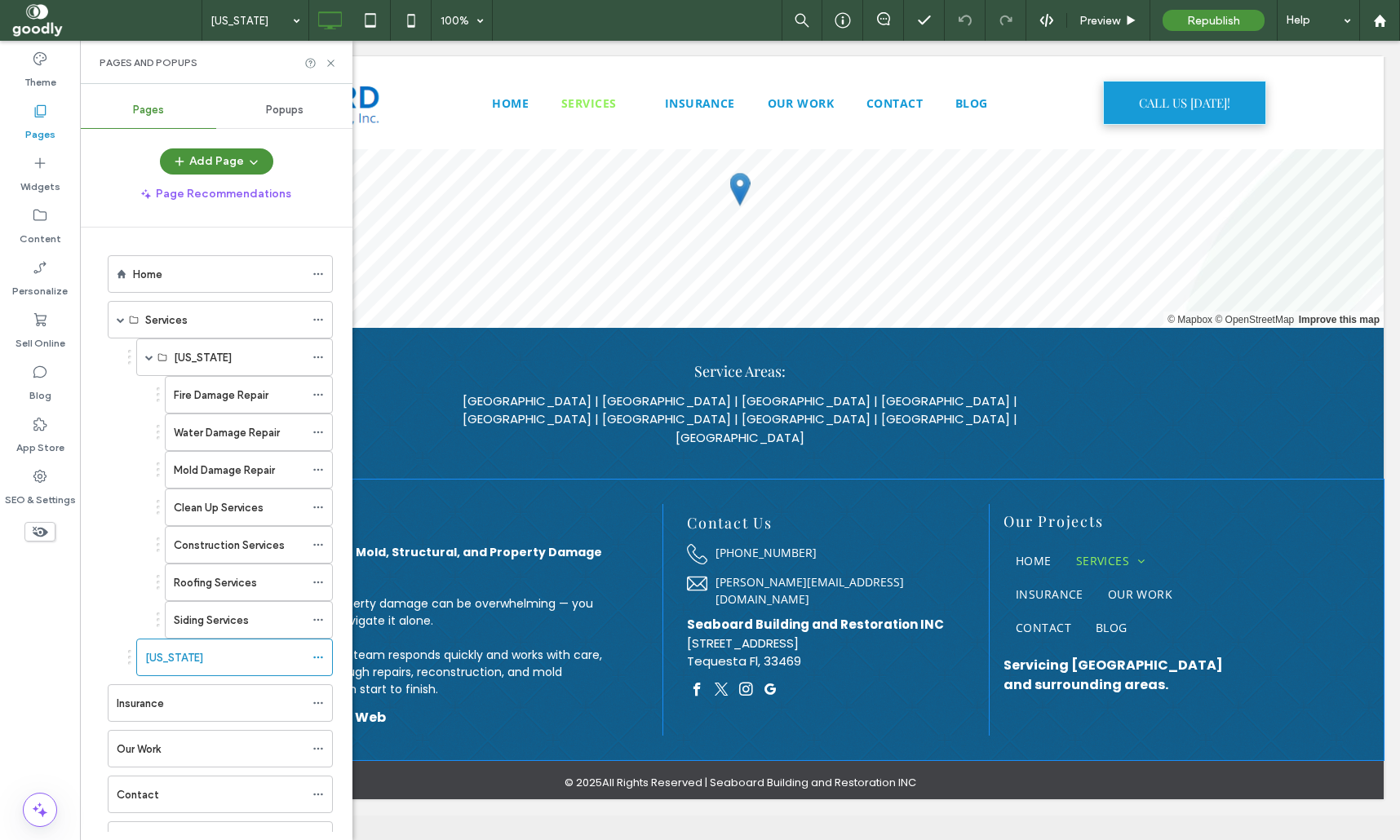
scroll to position [2588, 0]
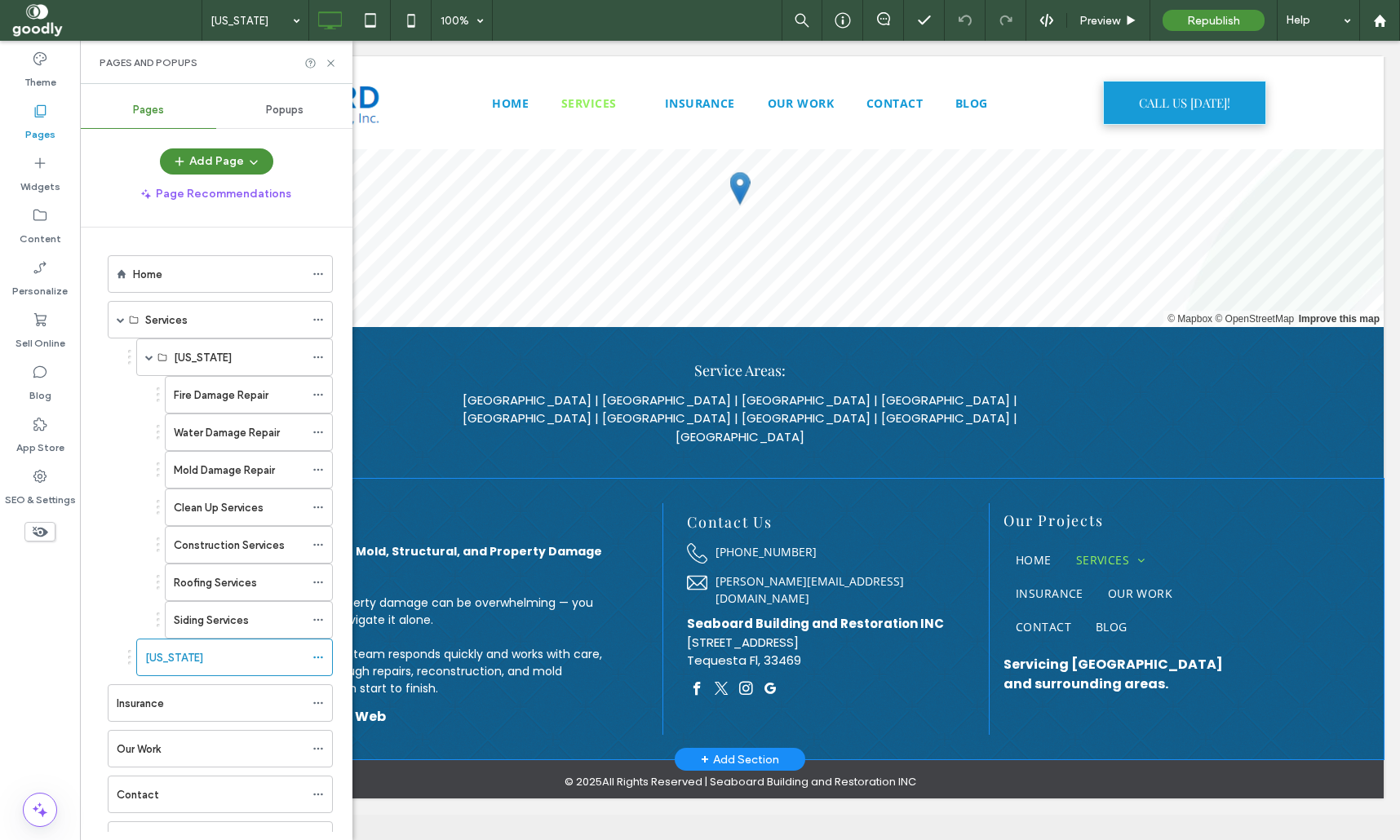
click at [1217, 712] on div "About Us We Handle Your Mold, Structural, and Property Damage Repairs. Dealing …" at bounding box center [740, 619] width 1287 height 281
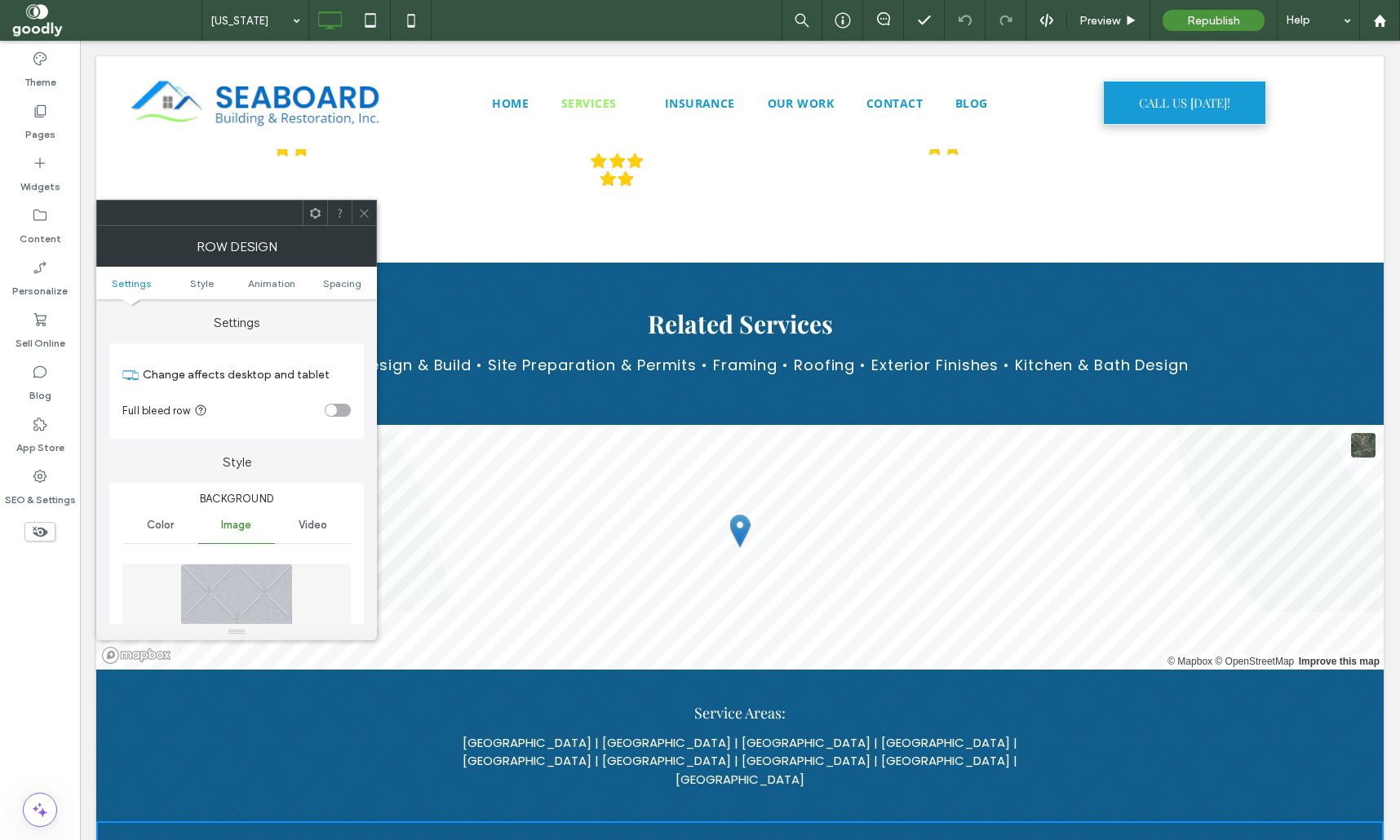
click at [372, 213] on div at bounding box center [363, 213] width 24 height 24
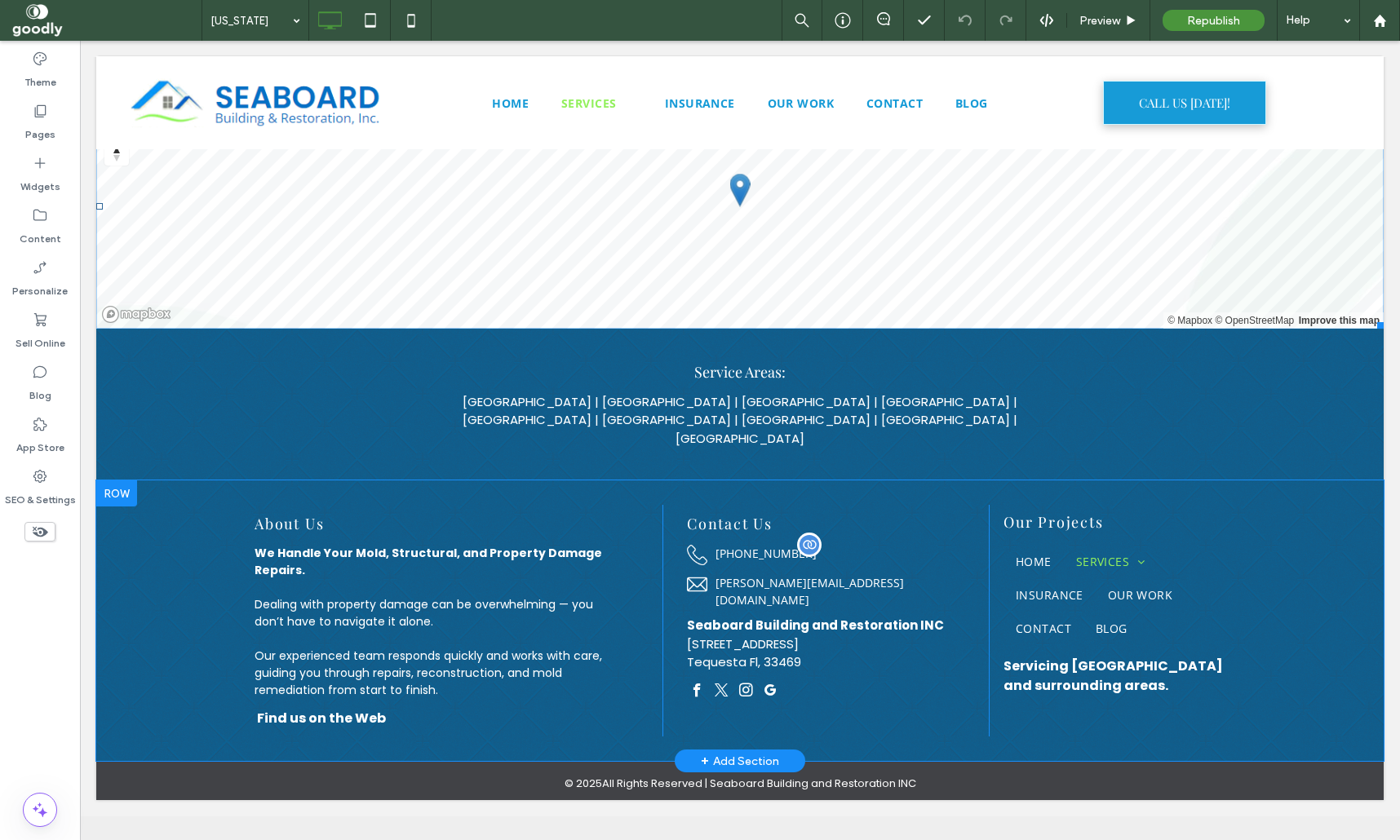
scroll to position [2588, 0]
